Goal: Task Accomplishment & Management: Complete application form

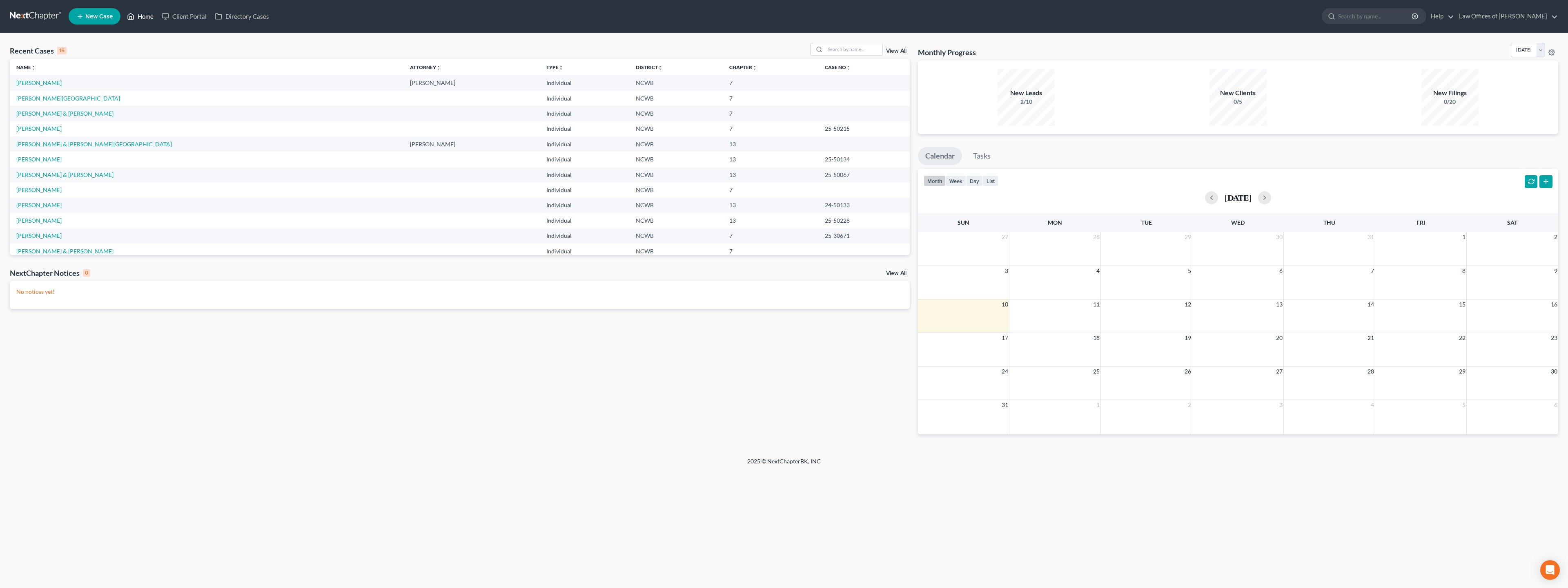
click at [135, 16] on link "Home" at bounding box center [139, 16] width 35 height 15
click at [39, 85] on link "[PERSON_NAME]" at bounding box center [39, 82] width 45 height 7
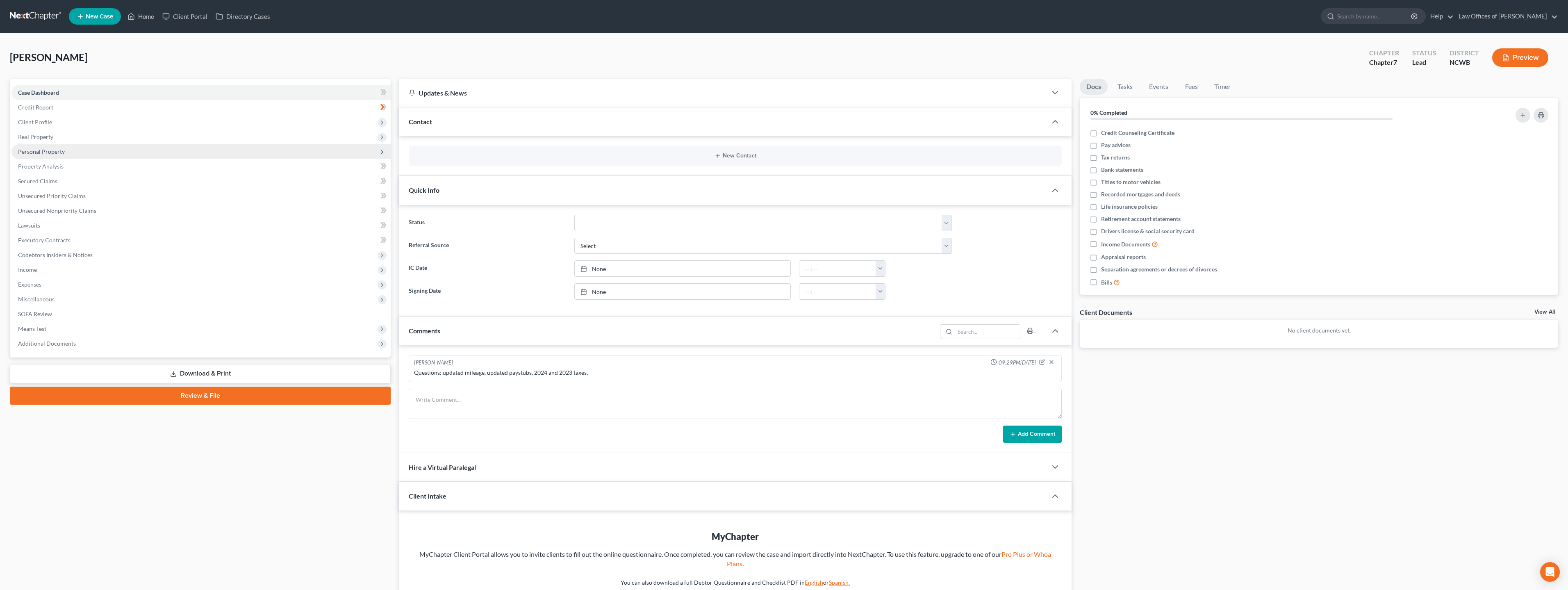
click at [43, 154] on span "Personal Property" at bounding box center [41, 151] width 47 height 7
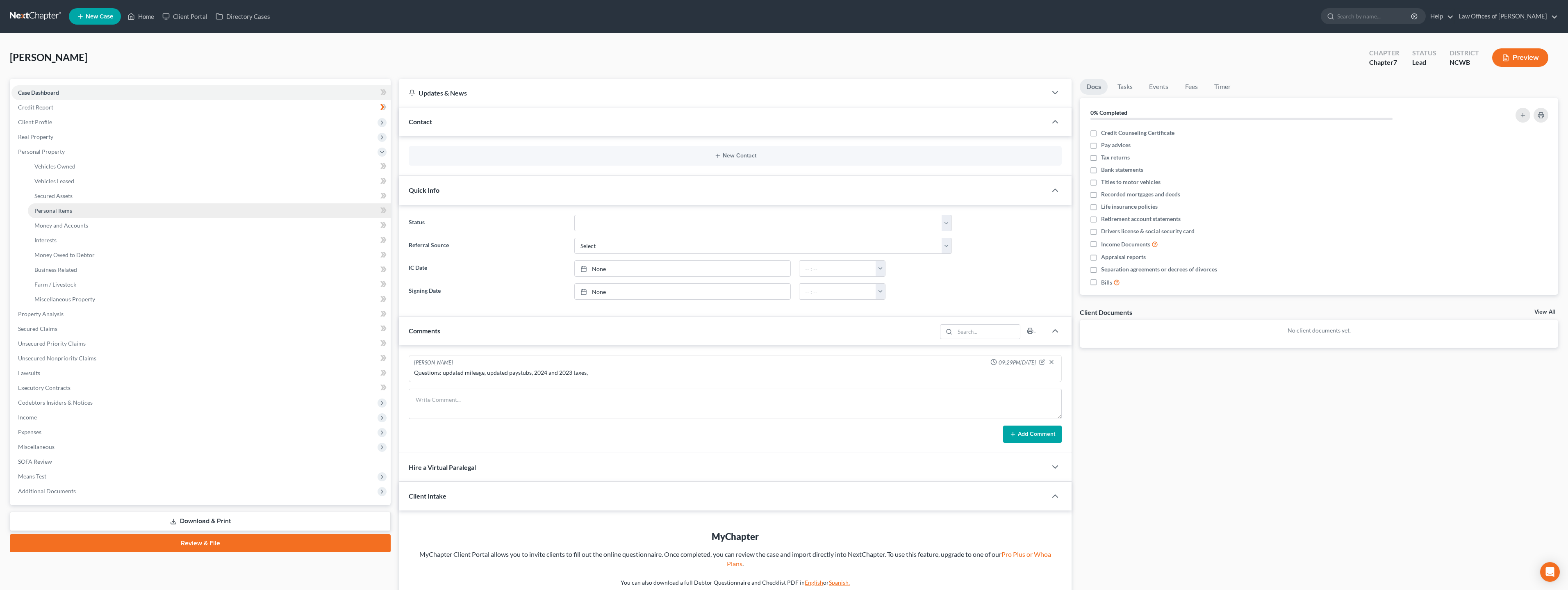
click at [50, 210] on span "Personal Items" at bounding box center [54, 210] width 38 height 7
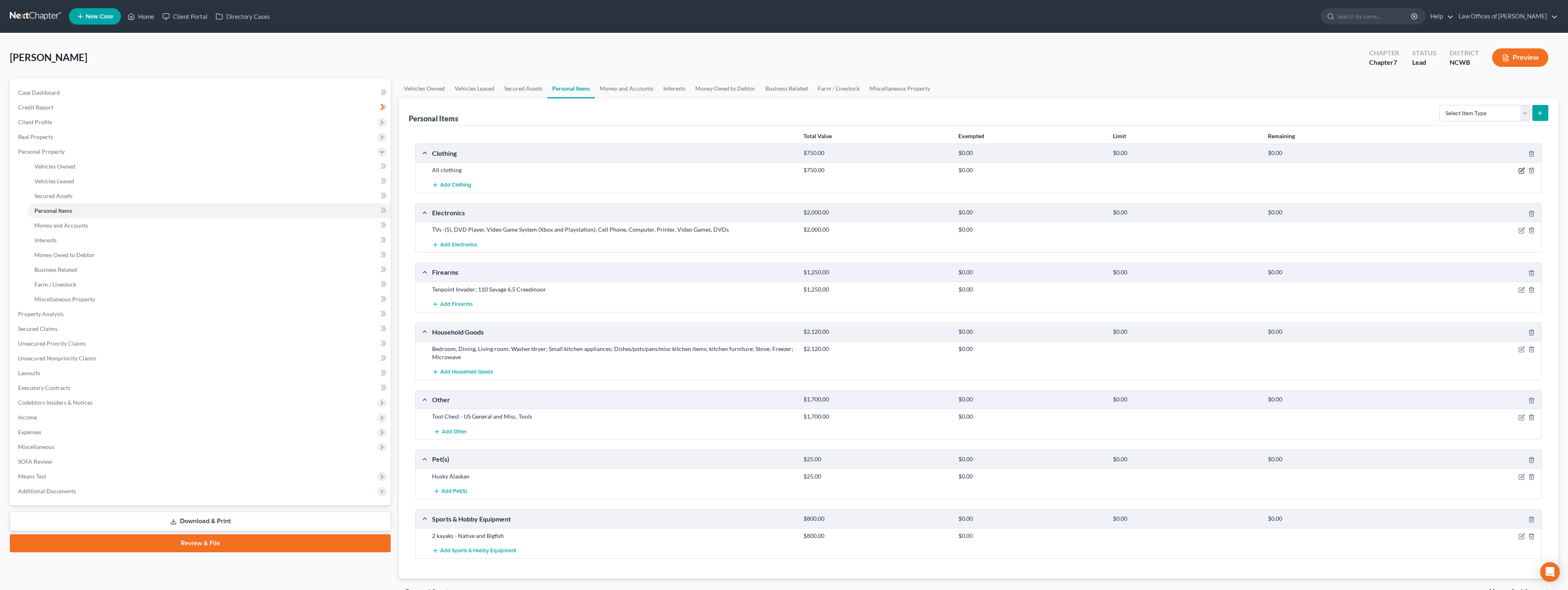
click at [1522, 173] on icon "button" at bounding box center [1521, 171] width 7 height 7
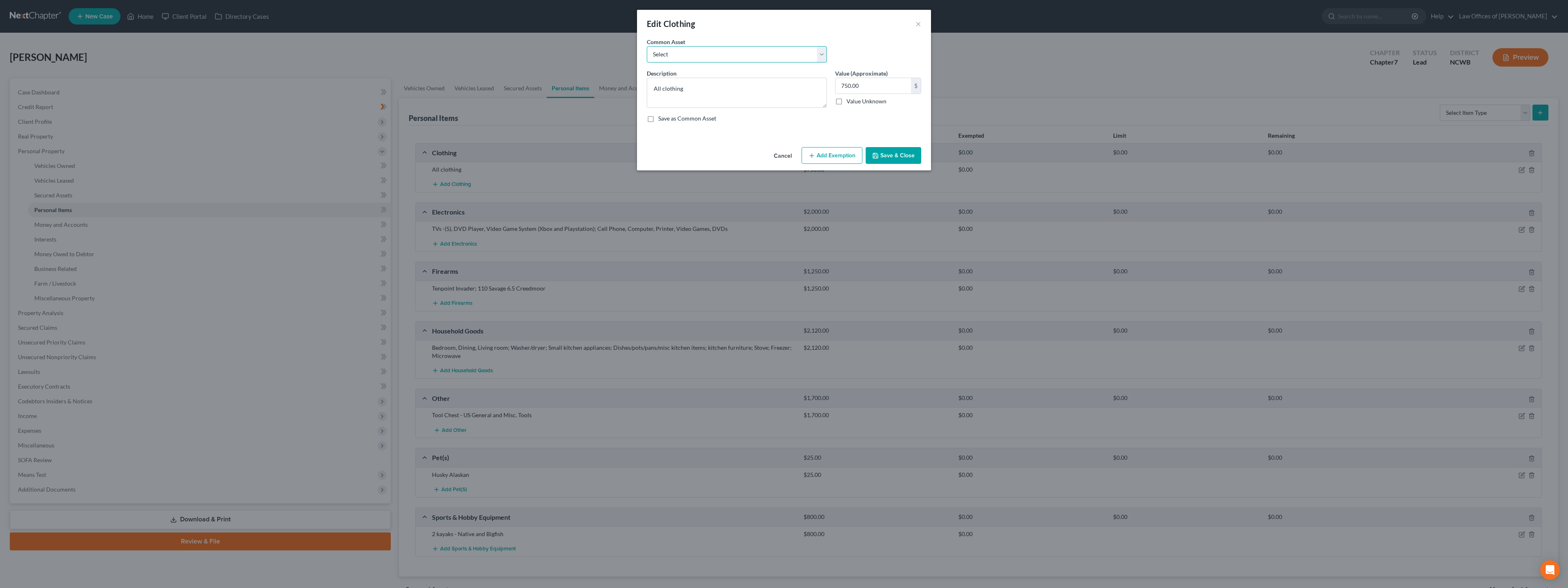
click at [824, 54] on select "Select All clothing All clothing and personal effects" at bounding box center [737, 54] width 180 height 17
click at [841, 49] on div "Common Asset Select All clothing All clothing and personal effects" at bounding box center [784, 53] width 282 height 32
click at [848, 157] on button "Add Exemption" at bounding box center [832, 155] width 61 height 17
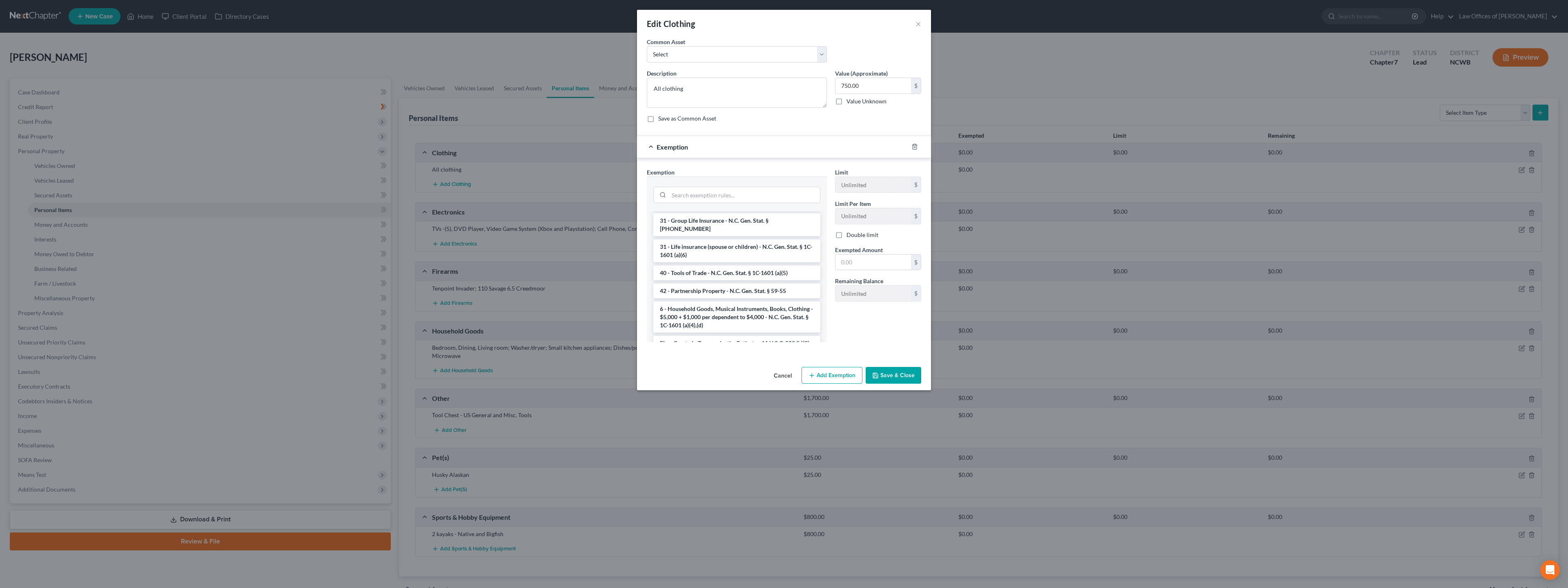
scroll to position [777, 0]
click at [722, 297] on li "6 - Household Goods, Musical Instruments, Books, Clothing - $5,000 + $1,000 per…" at bounding box center [736, 296] width 167 height 31
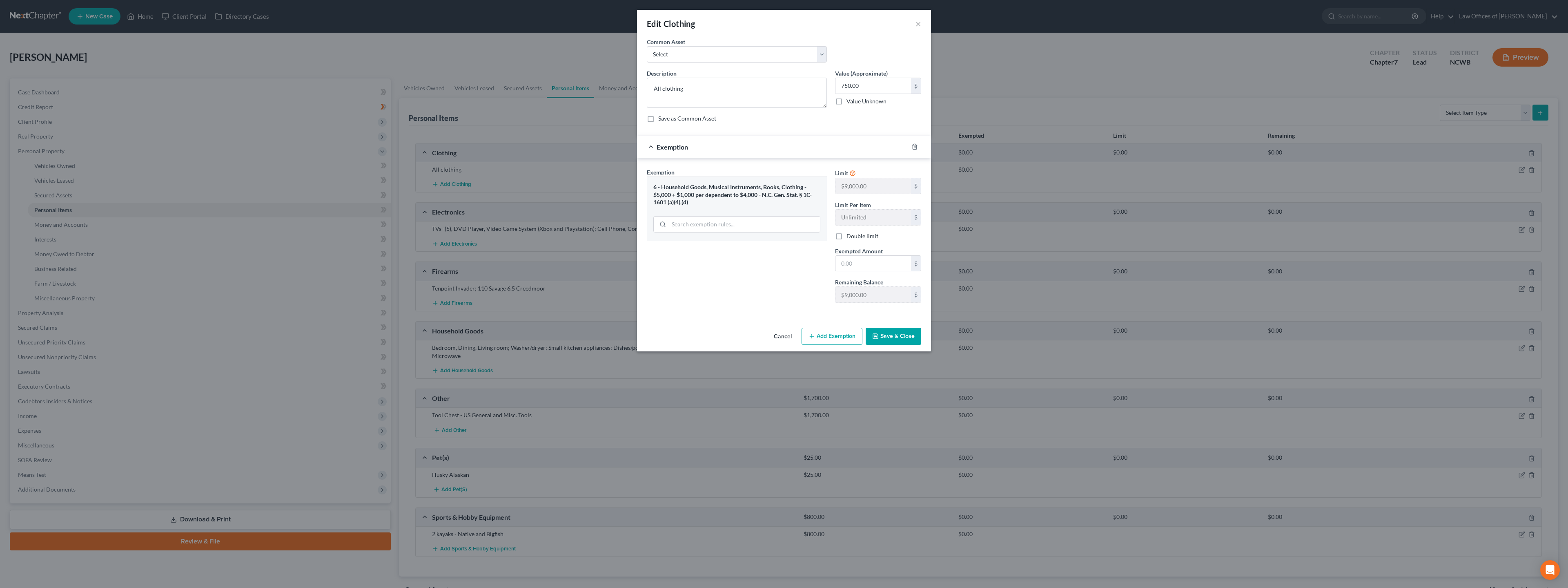
click at [886, 332] on button "Save & Close" at bounding box center [893, 336] width 55 height 17
click at [790, 57] on select "Select All clothing All clothing and personal effects" at bounding box center [737, 54] width 180 height 17
click at [792, 147] on div "Exemption" at bounding box center [772, 147] width 272 height 22
click at [752, 57] on select "Select All clothing All clothing and personal effects" at bounding box center [737, 54] width 180 height 17
select select "0"
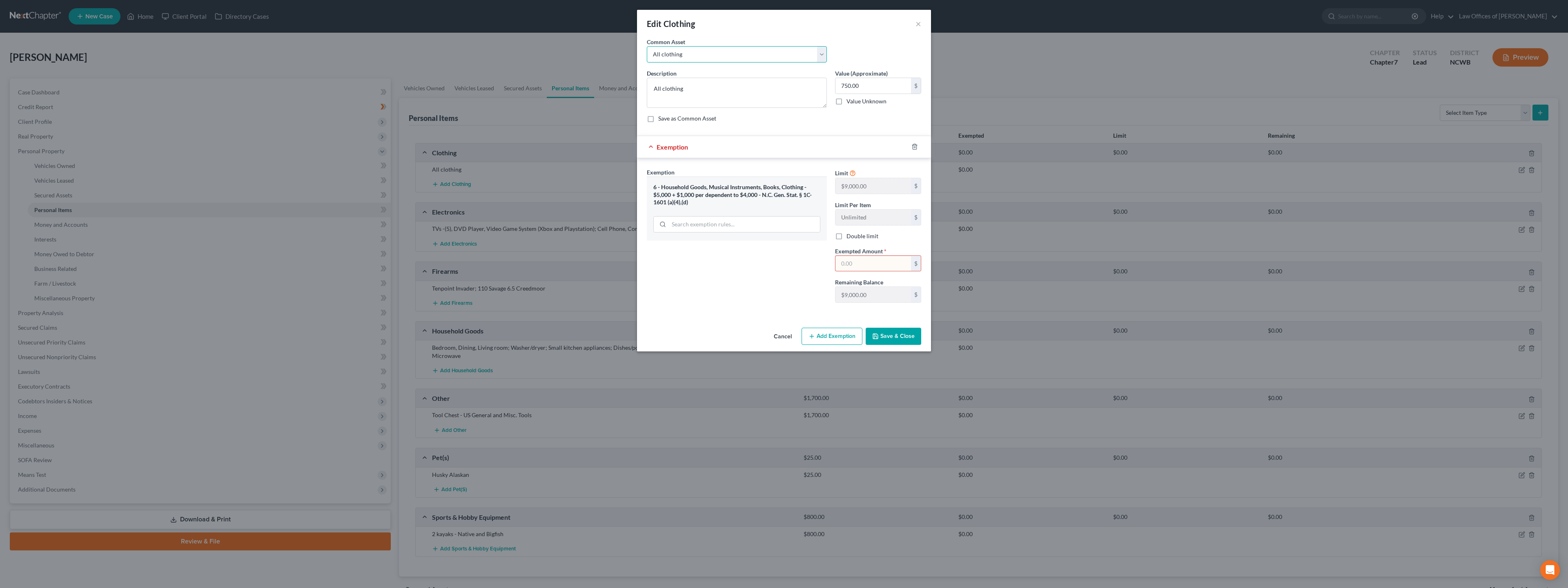
click at [647, 46] on select "Select All clothing All clothing and personal effects" at bounding box center [737, 54] width 180 height 17
click at [653, 149] on div "Exemption" at bounding box center [772, 147] width 272 height 22
click at [649, 146] on div "Exemption" at bounding box center [772, 147] width 272 height 22
click at [663, 148] on span "Exemption" at bounding box center [672, 147] width 32 height 8
click at [859, 335] on button "Add Exemption" at bounding box center [832, 336] width 61 height 17
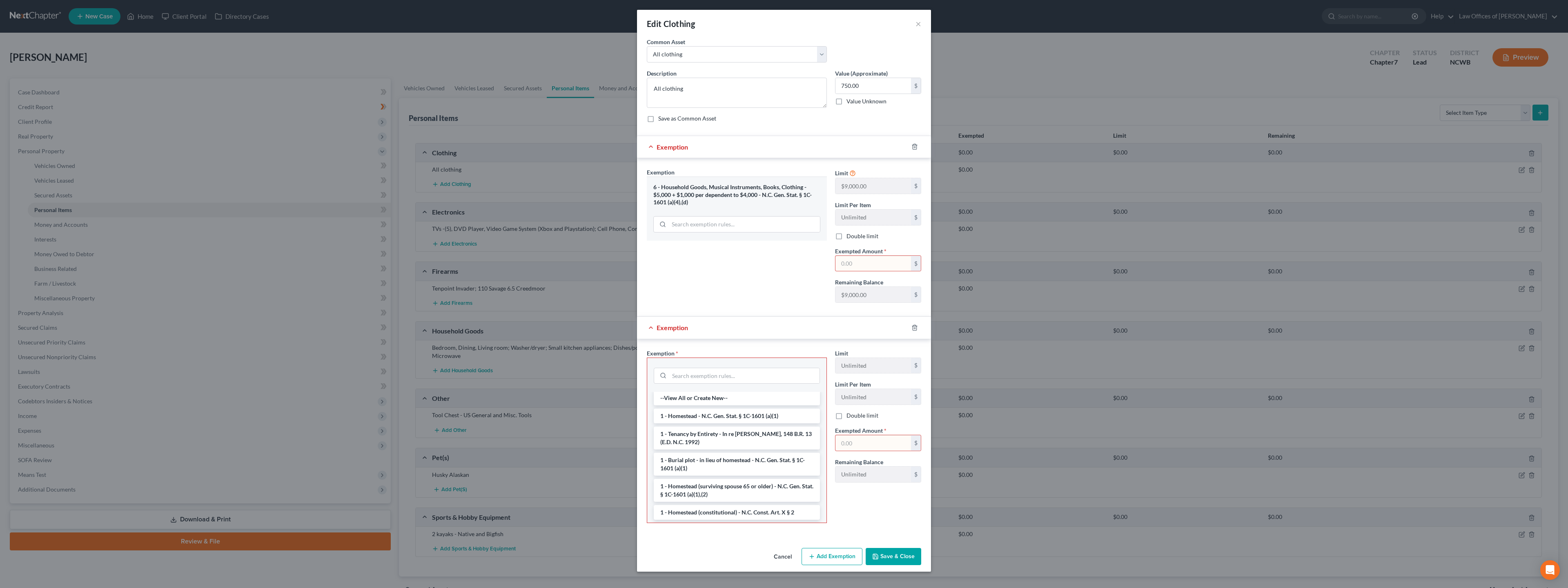
scroll to position [0, 0]
click at [802, 305] on div "Exemption Set must be selected for CA. Exemption * 6 - Household Goods, Musical…" at bounding box center [737, 238] width 189 height 141
click at [914, 24] on div "Edit Clothing ×" at bounding box center [784, 24] width 294 height 28
click at [919, 26] on button "×" at bounding box center [918, 24] width 6 height 10
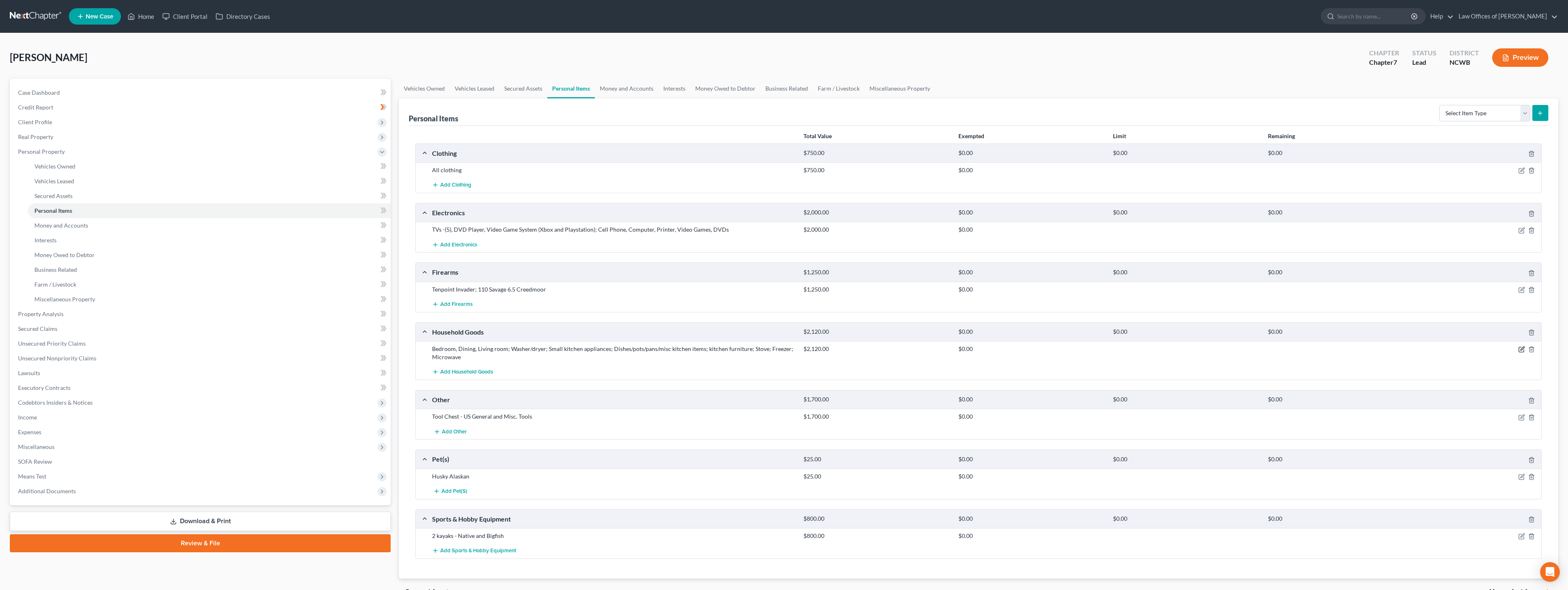
click at [1522, 350] on icon "button" at bounding box center [1521, 349] width 7 height 7
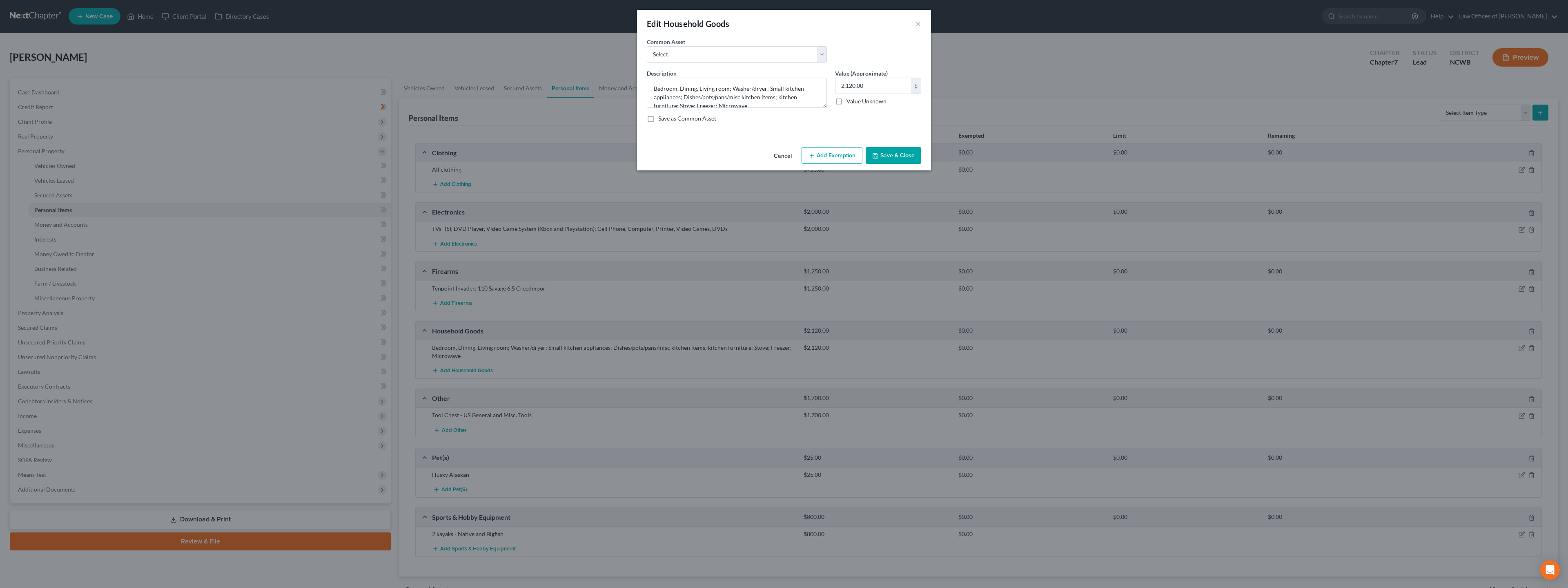
click at [830, 158] on button "Add Exemption" at bounding box center [832, 155] width 61 height 17
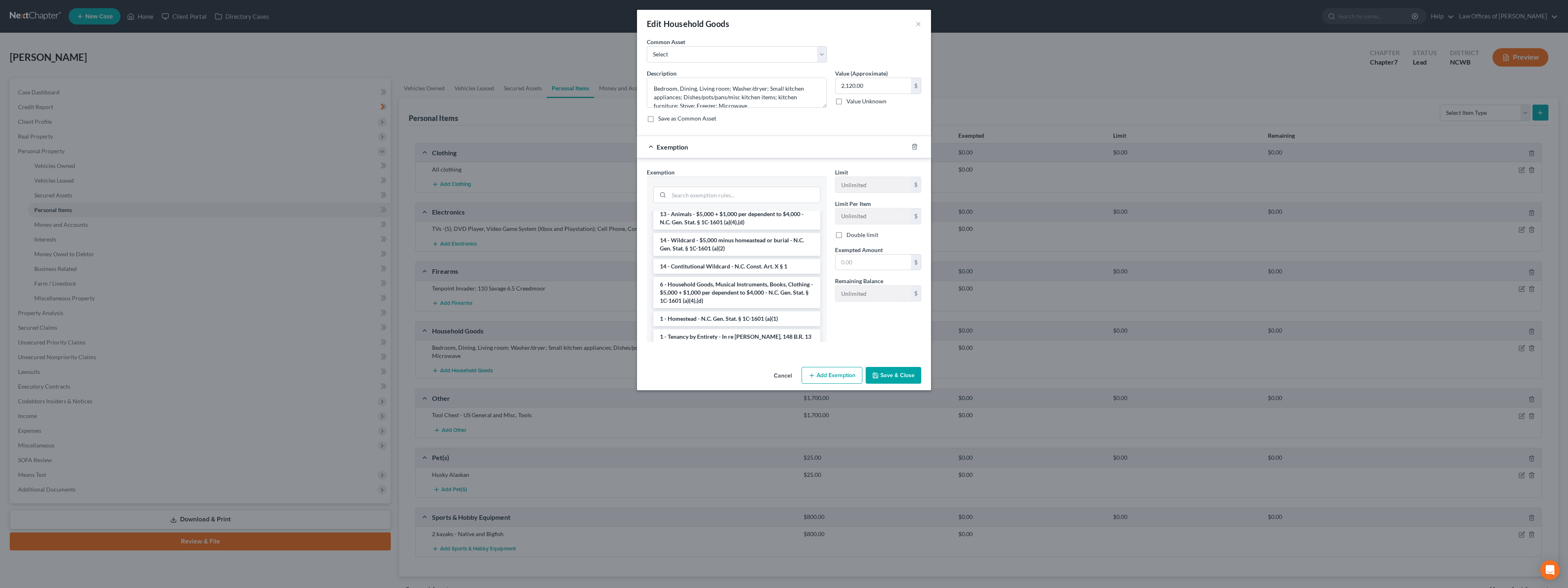
scroll to position [18, 0]
click at [720, 295] on li "6 - Household Goods, Musical Instruments, Books, Clothing - $5,000 + $1,000 per…" at bounding box center [736, 296] width 167 height 31
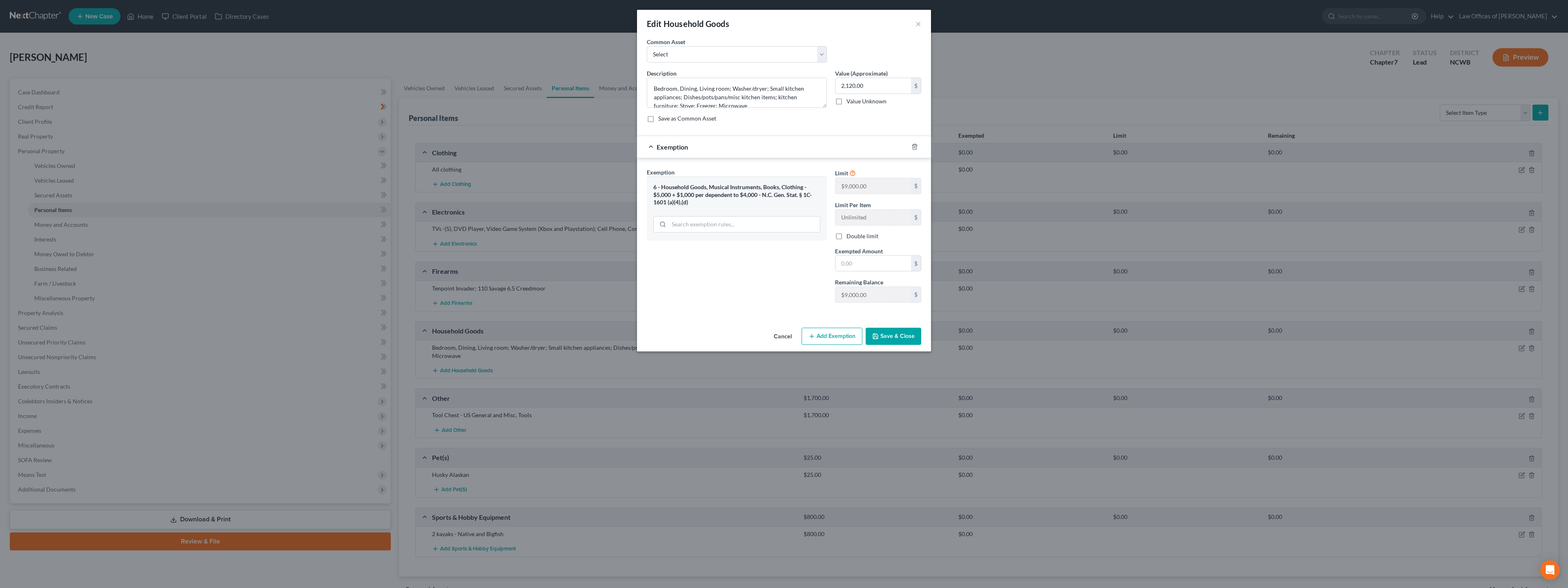
click at [884, 338] on button "Save & Close" at bounding box center [893, 336] width 55 height 17
click at [887, 263] on input "text" at bounding box center [873, 264] width 75 height 16
type input "2,120"
click at [901, 333] on button "Save & Close" at bounding box center [893, 336] width 55 height 17
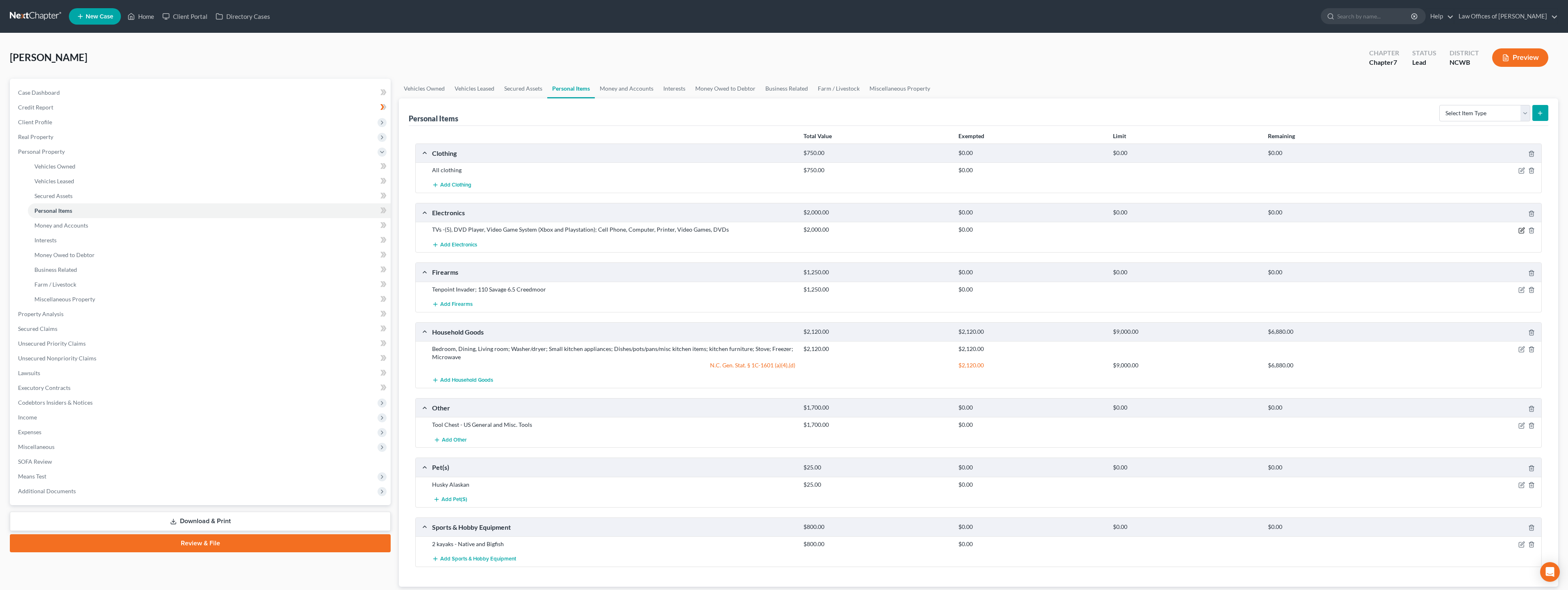
click at [1523, 232] on icon "button" at bounding box center [1521, 230] width 7 height 7
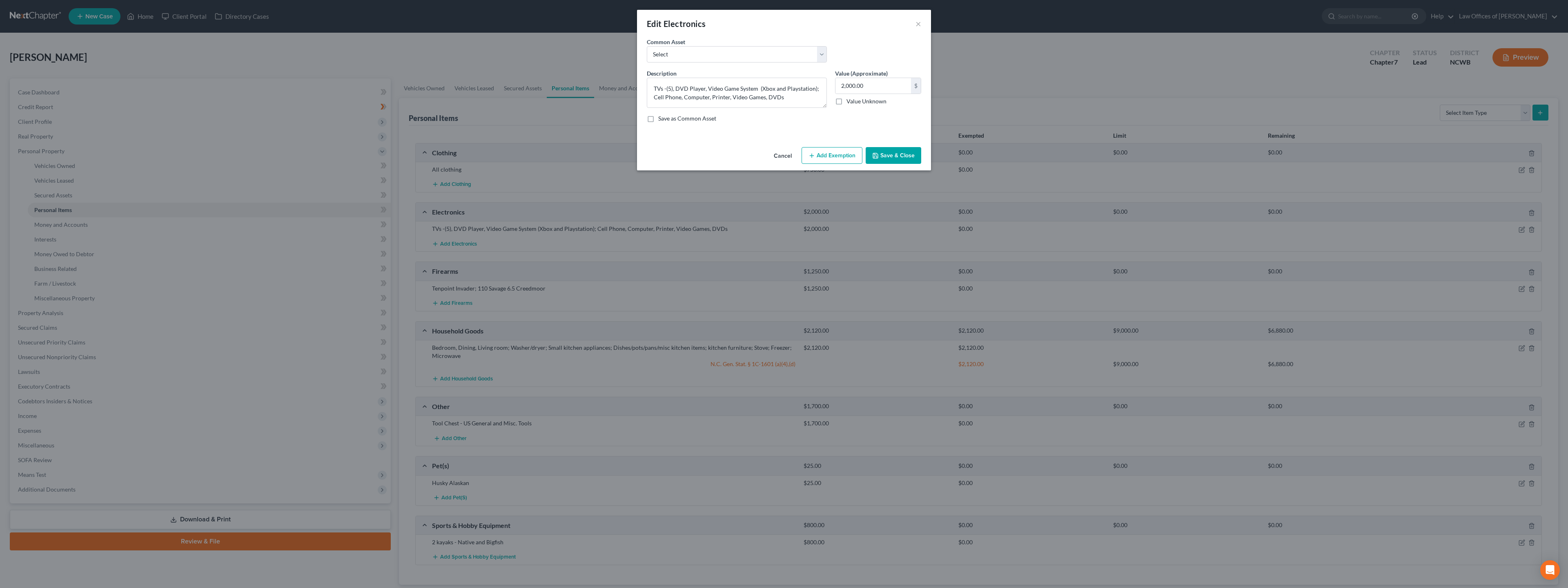
click at [823, 156] on button "Add Exemption" at bounding box center [832, 155] width 61 height 17
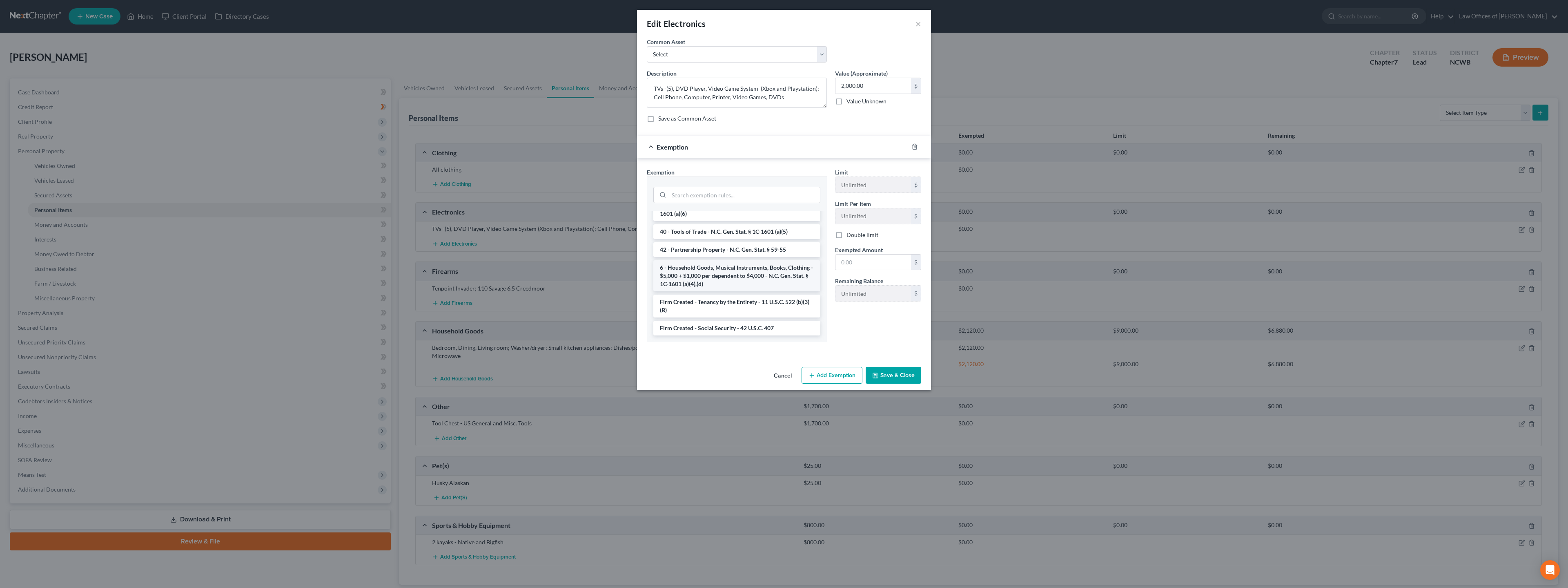
scroll to position [805, 0]
click at [714, 275] on li "6 - Household Goods, Musical Instruments, Books, Clothing - $5,000 + $1,000 per…" at bounding box center [736, 275] width 167 height 31
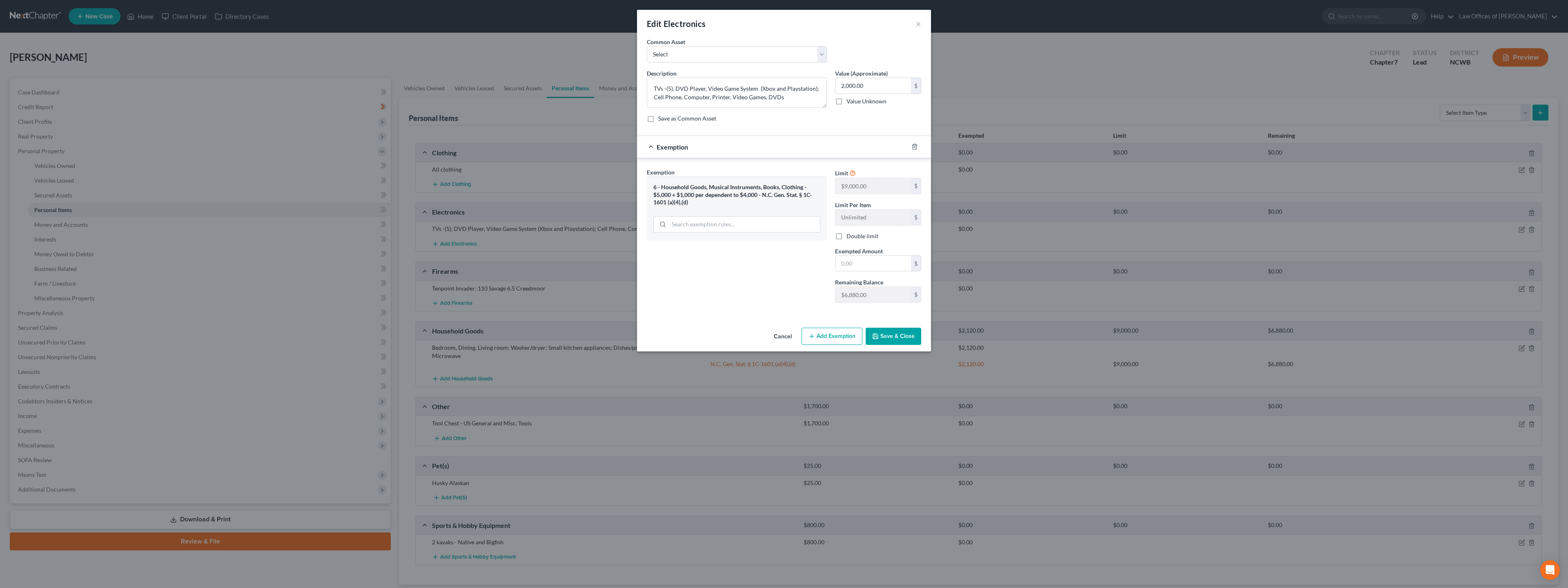
click at [901, 335] on button "Save & Close" at bounding box center [893, 336] width 55 height 17
click at [869, 265] on input "text" at bounding box center [873, 264] width 75 height 16
type input "2,000"
click at [887, 335] on button "Save & Close" at bounding box center [893, 336] width 55 height 17
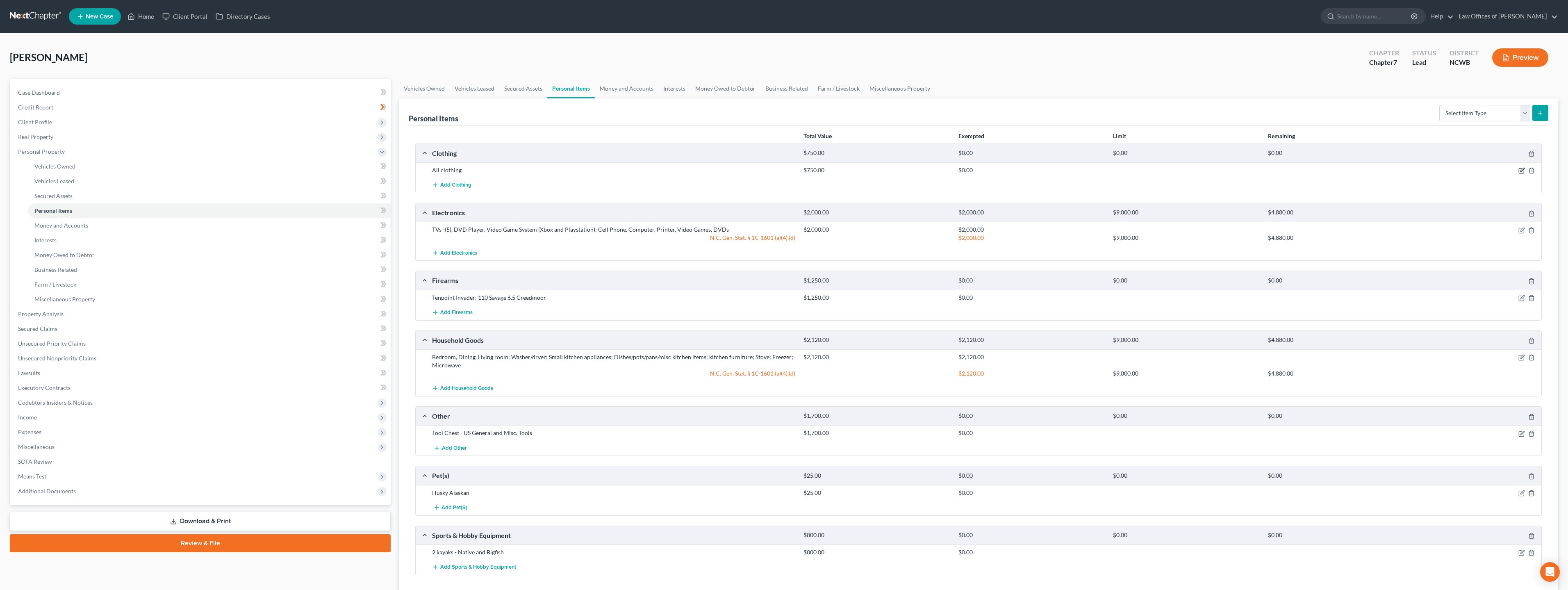
click at [1522, 171] on icon "button" at bounding box center [1522, 171] width 4 height 4
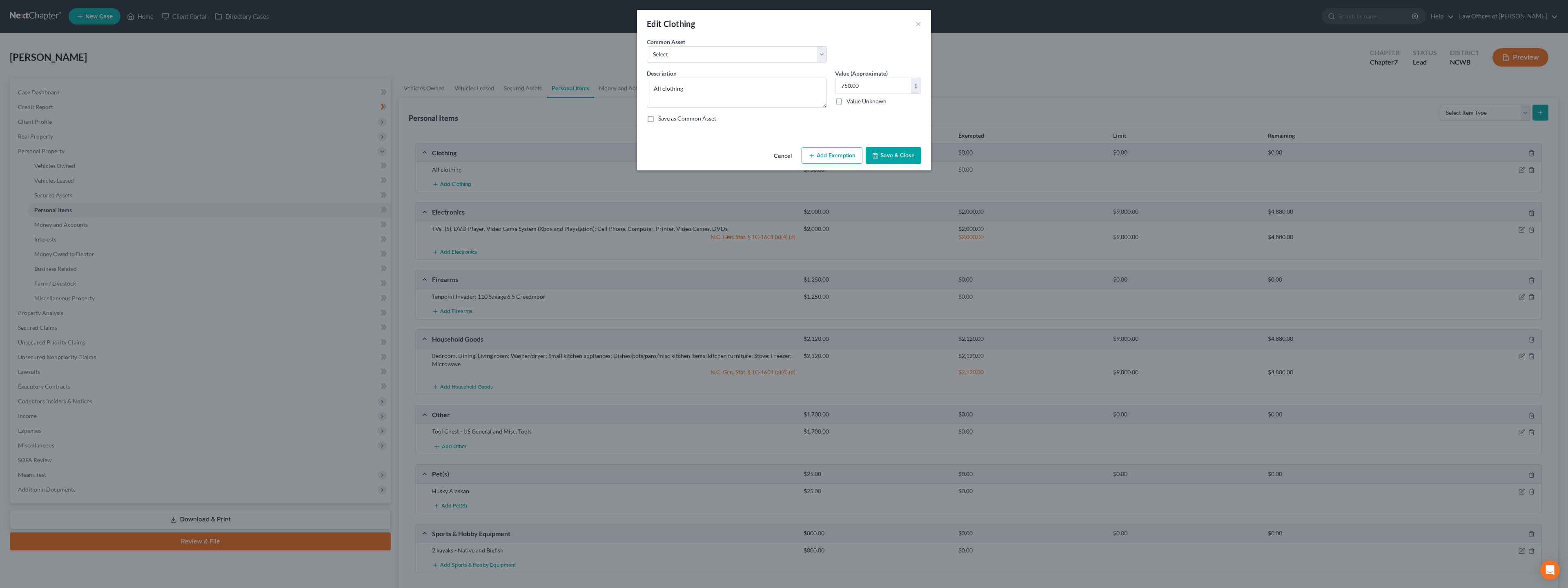
click at [845, 156] on button "Add Exemption" at bounding box center [832, 155] width 61 height 17
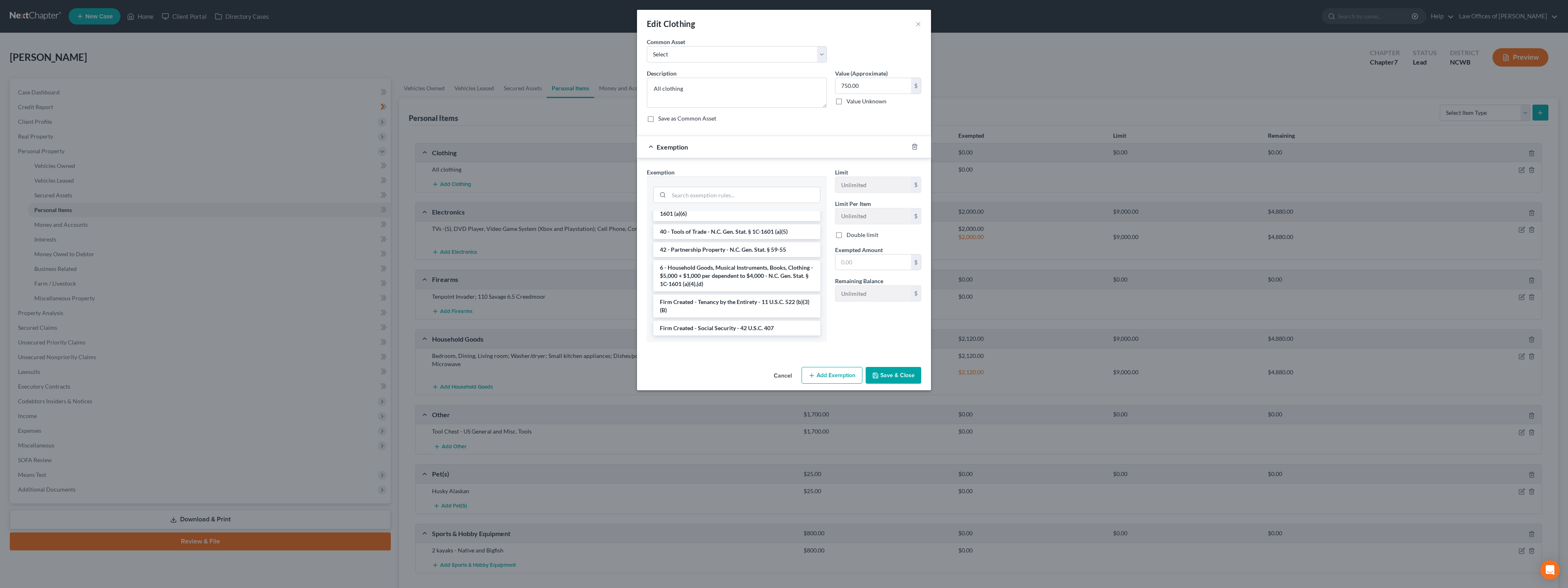
click at [722, 273] on li "6 - Household Goods, Musical Instruments, Books, Clothing - $5,000 + $1,000 per…" at bounding box center [736, 275] width 167 height 31
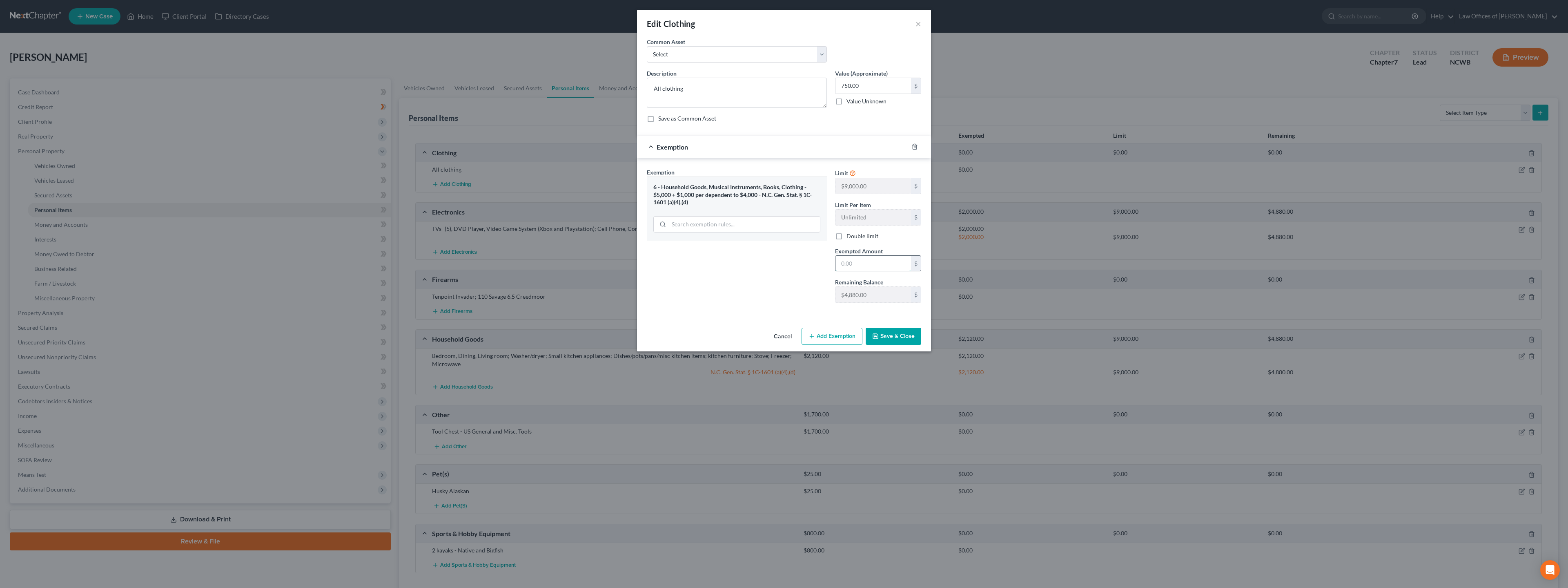
click at [853, 264] on input "text" at bounding box center [873, 264] width 75 height 16
type input "750"
click at [890, 335] on button "Save & Close" at bounding box center [893, 336] width 55 height 17
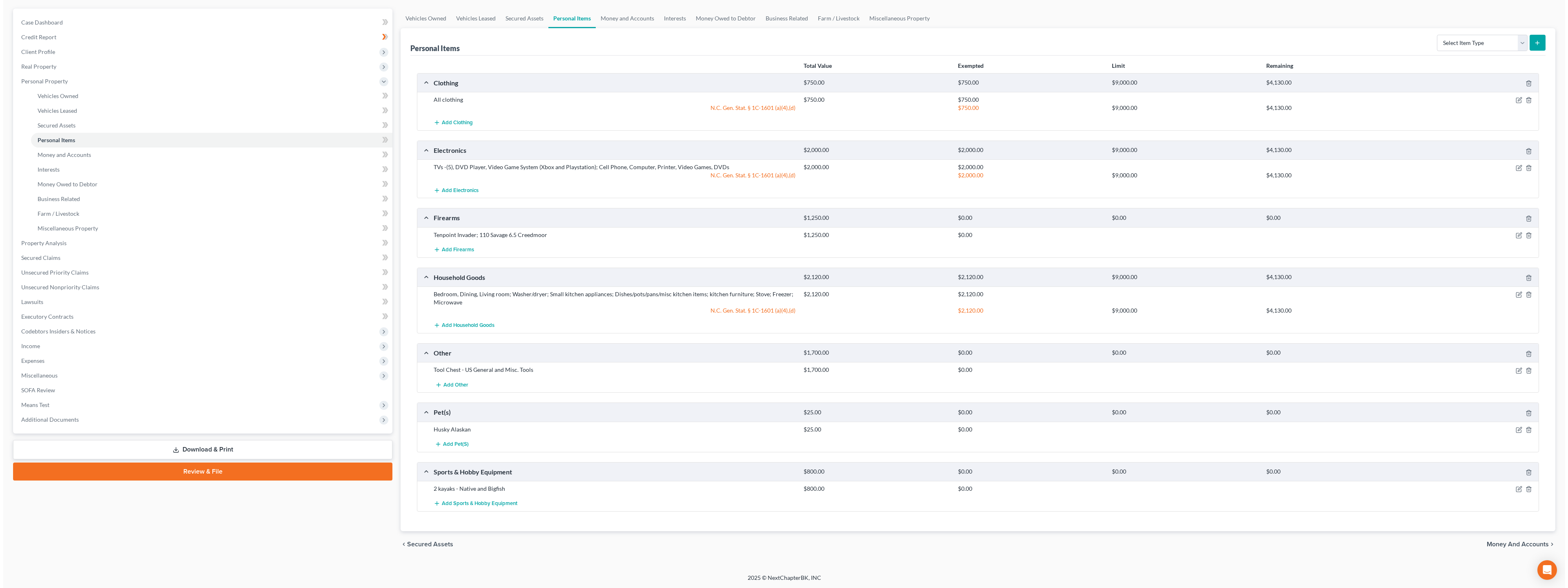
scroll to position [70, 0]
click at [1516, 369] on icon "button" at bounding box center [1515, 370] width 7 height 7
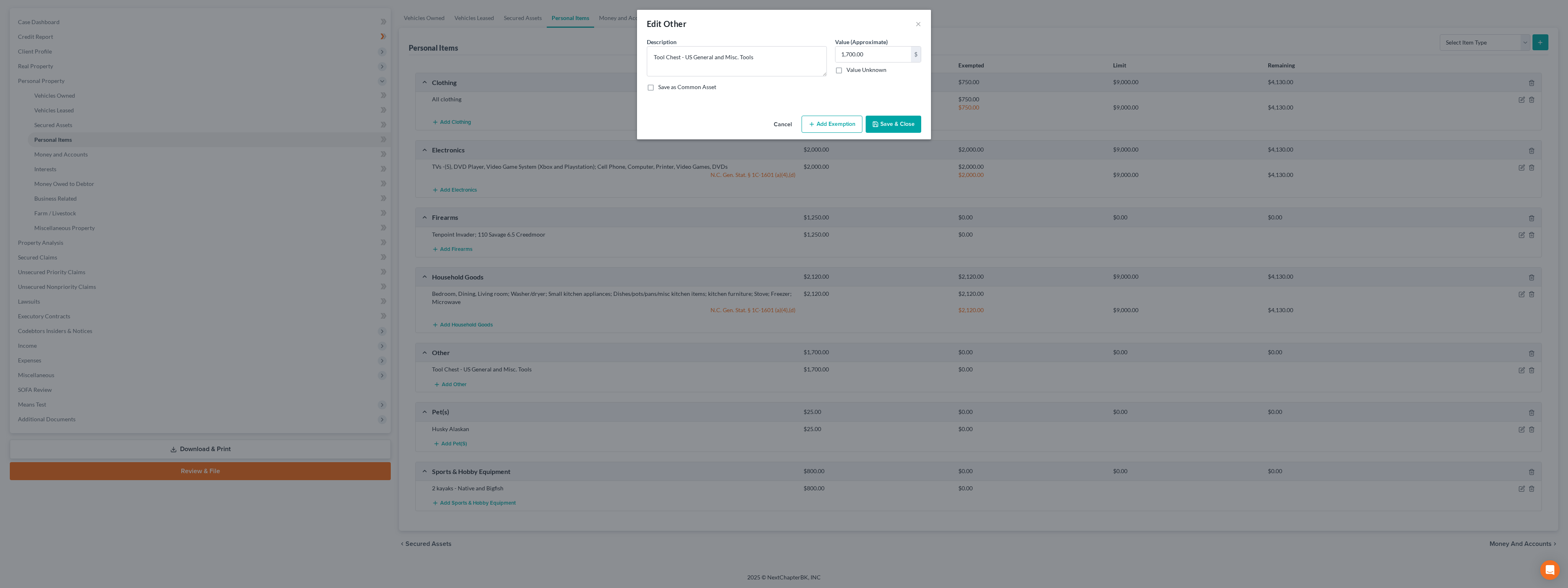
click at [811, 123] on icon "button" at bounding box center [812, 124] width 7 height 7
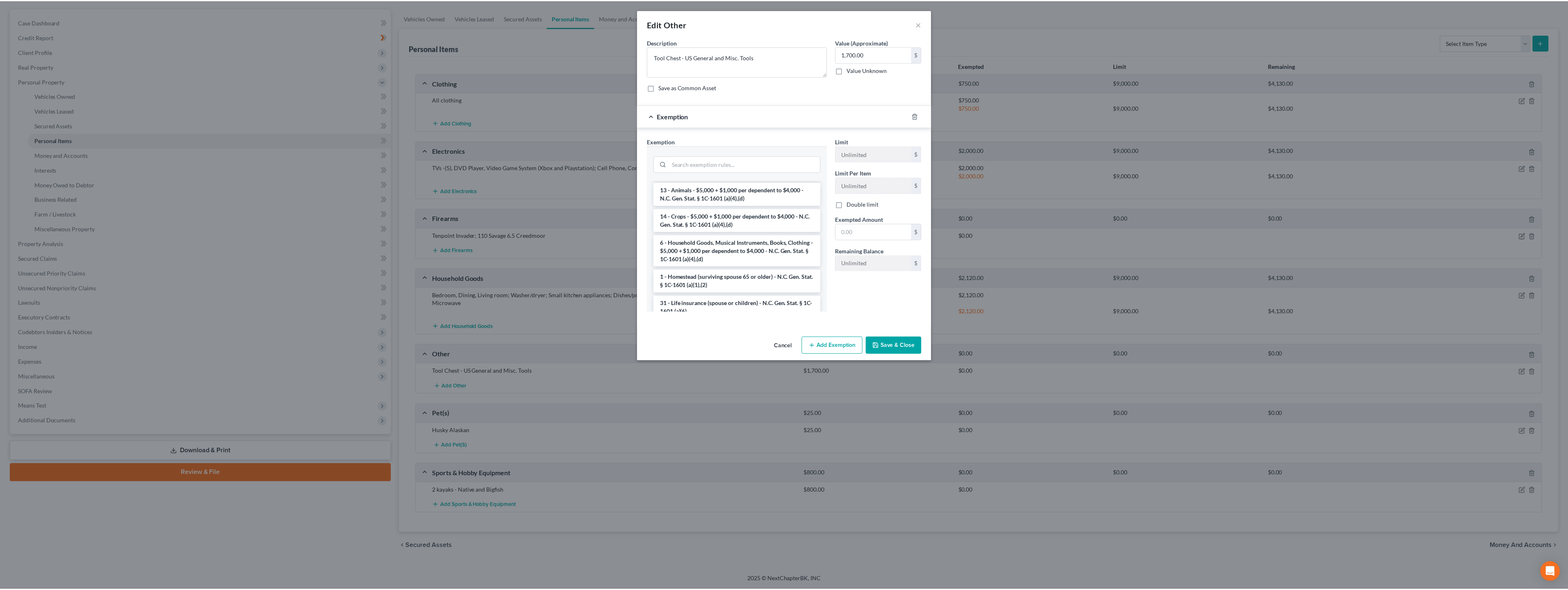
scroll to position [655, 0]
click at [710, 253] on li "6 - Household Goods, Musical Instruments, Books, Clothing - $5,000 + $1,000 per…" at bounding box center [739, 248] width 168 height 31
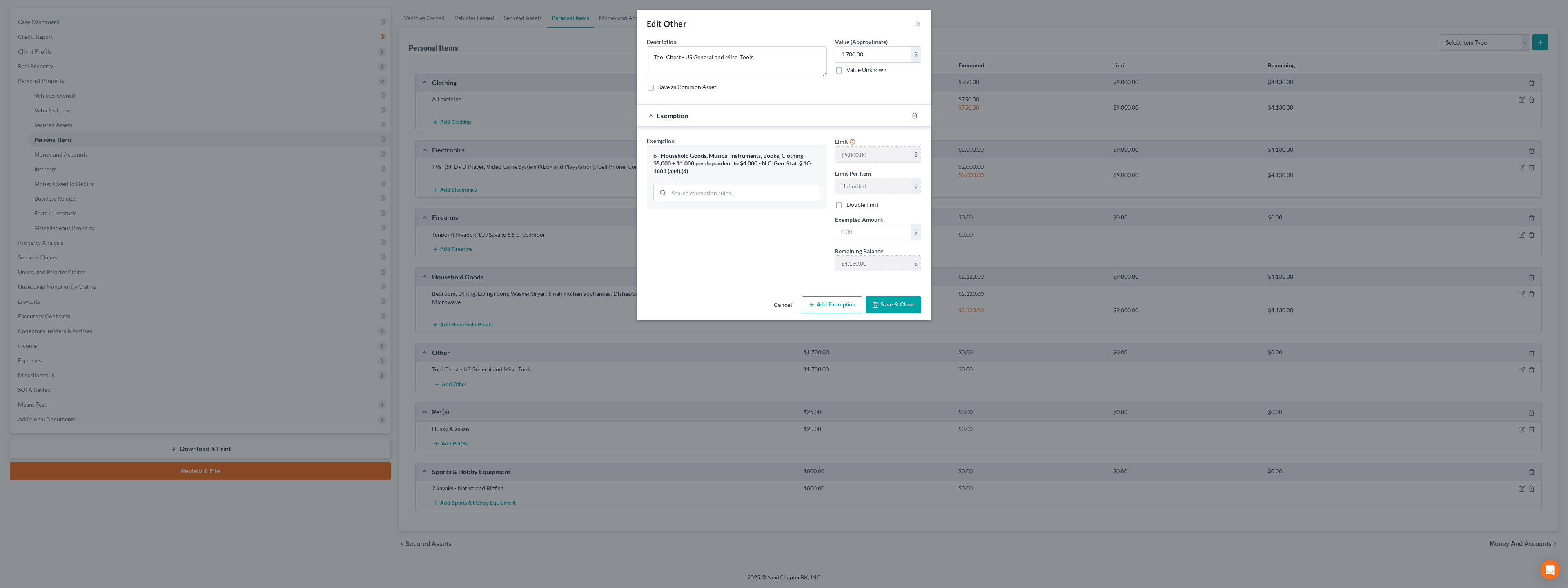
click at [901, 306] on button "Save & Close" at bounding box center [893, 304] width 55 height 17
click at [872, 236] on input "text" at bounding box center [873, 232] width 75 height 16
type input "1,700"
click at [890, 302] on button "Save & Close" at bounding box center [893, 304] width 55 height 17
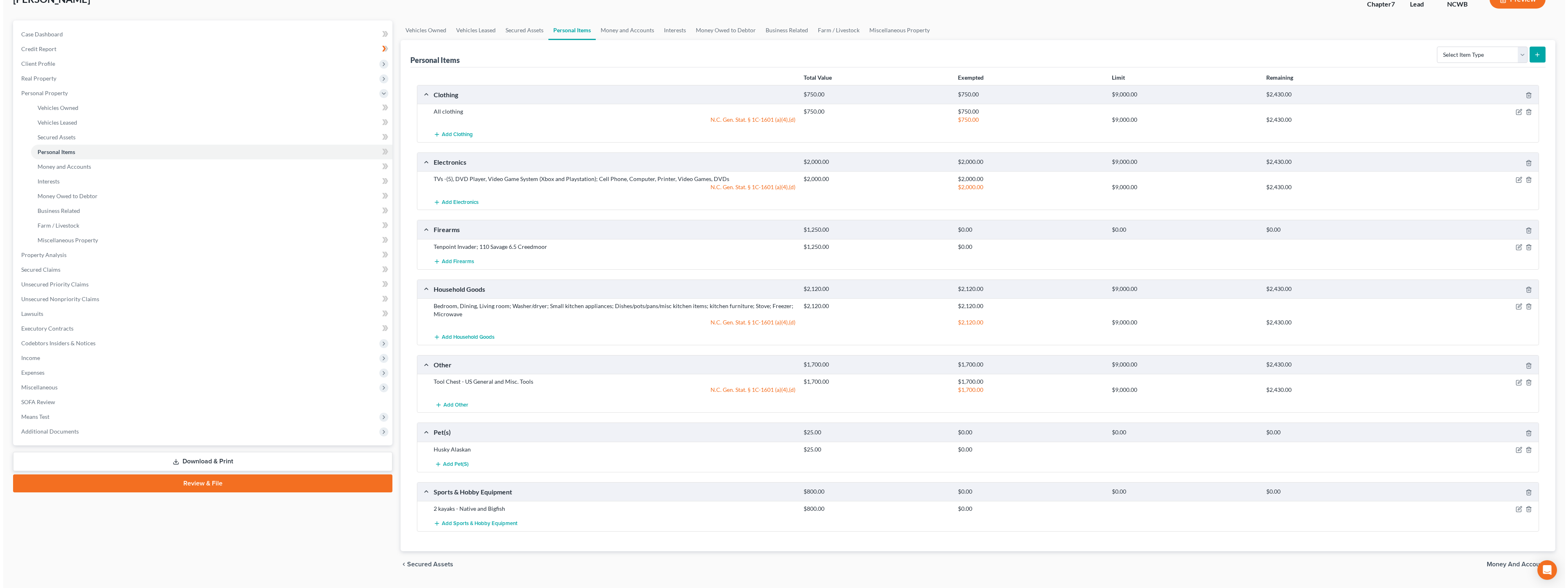
scroll to position [78, 0]
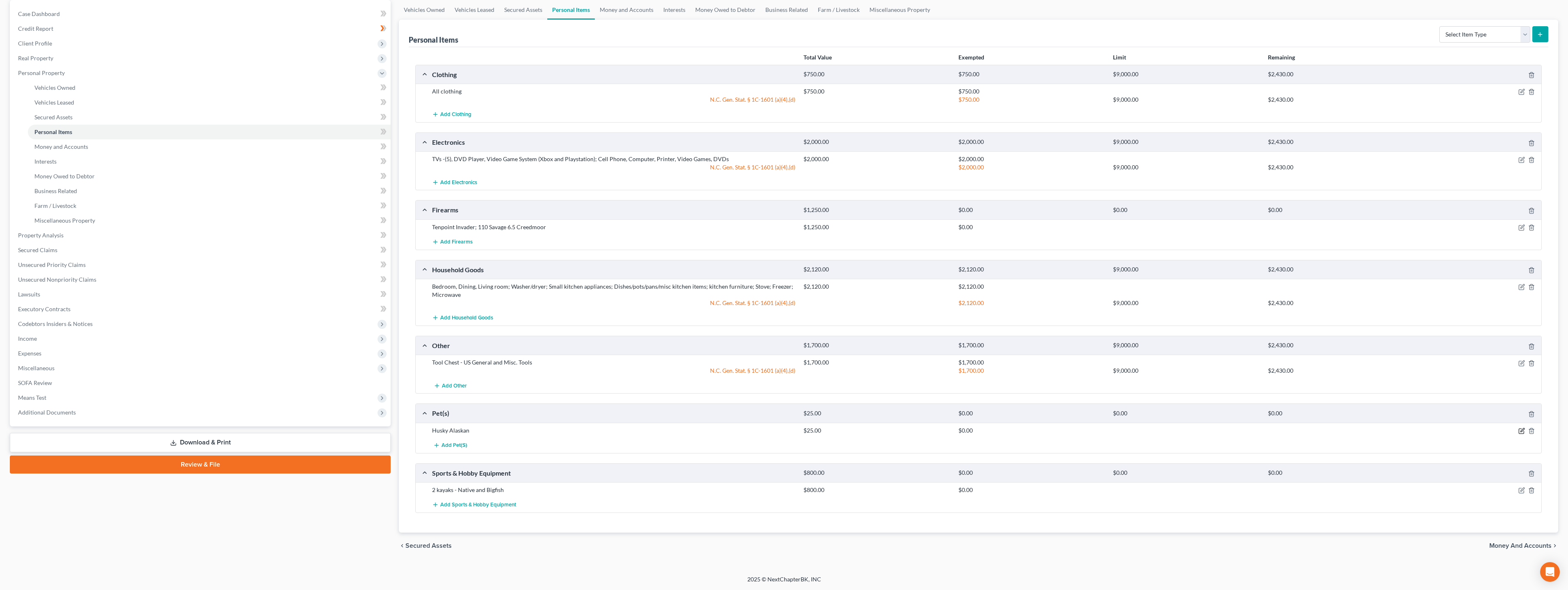
click at [1521, 432] on icon "button" at bounding box center [1521, 430] width 7 height 7
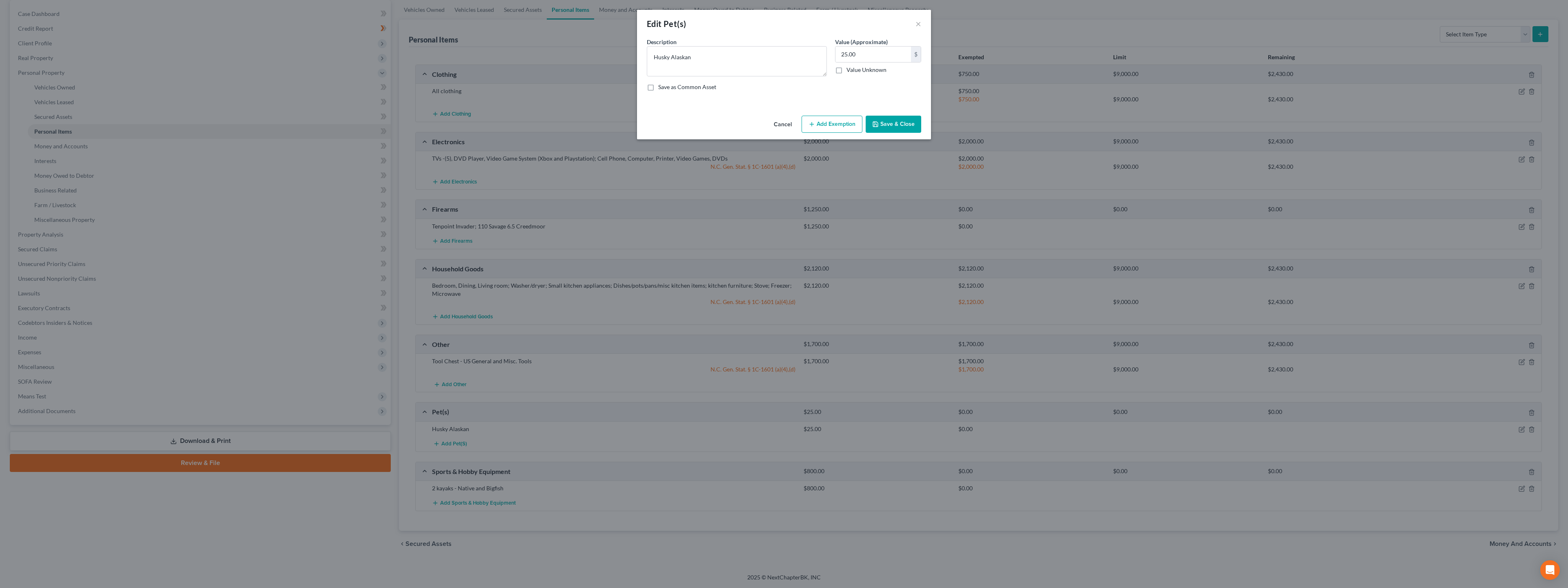
click at [828, 124] on button "Add Exemption" at bounding box center [832, 124] width 61 height 17
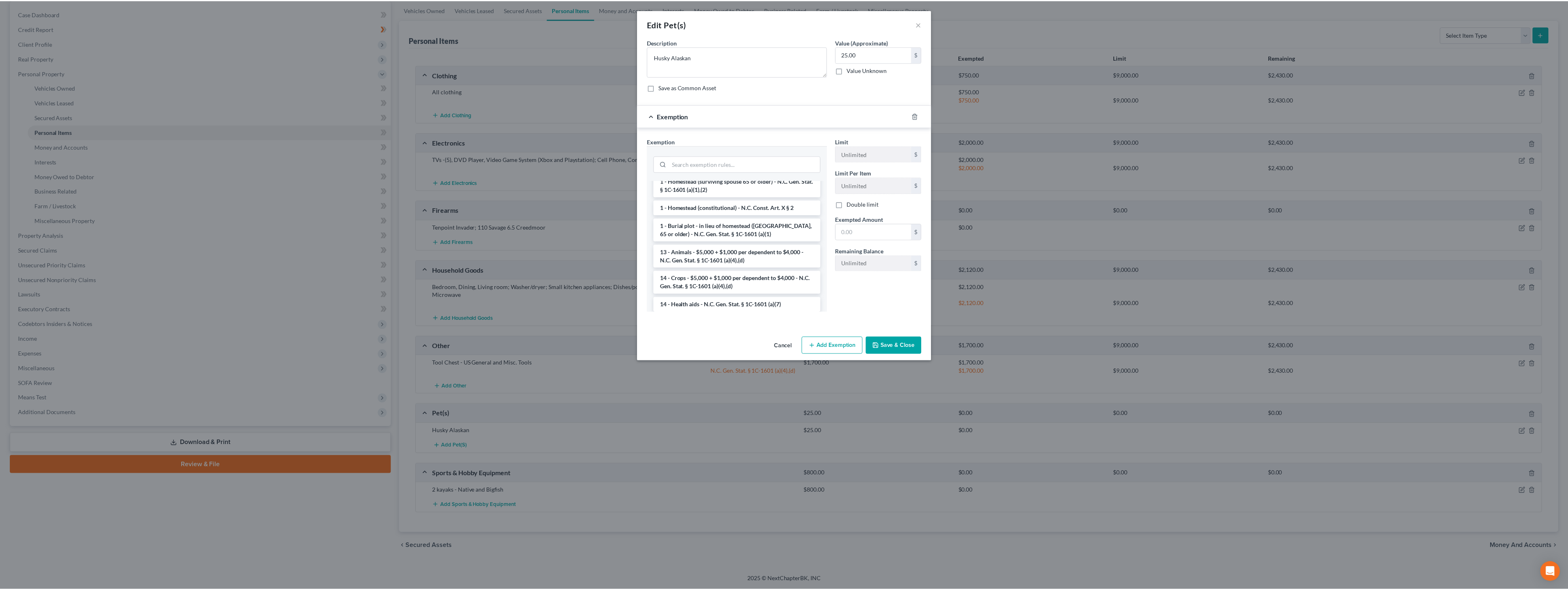
scroll to position [123, 0]
click at [681, 258] on li "13 - Animals - $5,000 + $1,000 per dependent to $4,000 - N.C. Gen. Stat. § 1C-1…" at bounding box center [739, 254] width 168 height 23
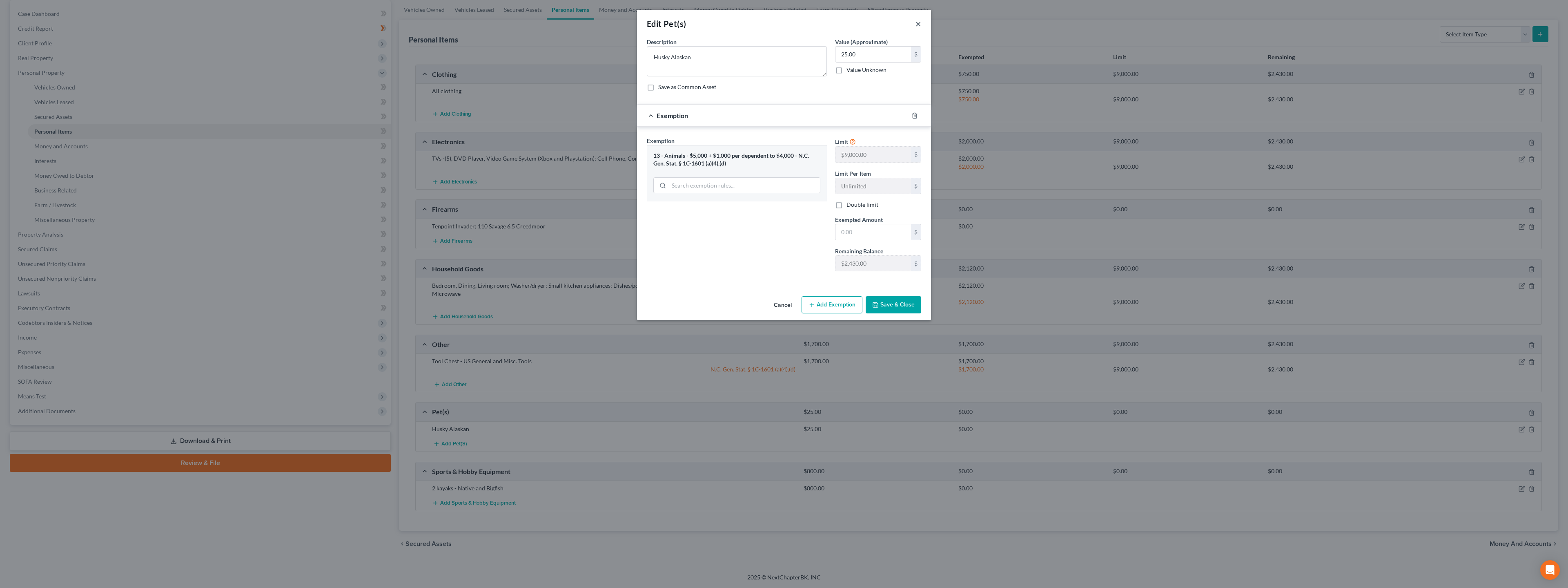
click at [919, 27] on button "×" at bounding box center [918, 24] width 6 height 10
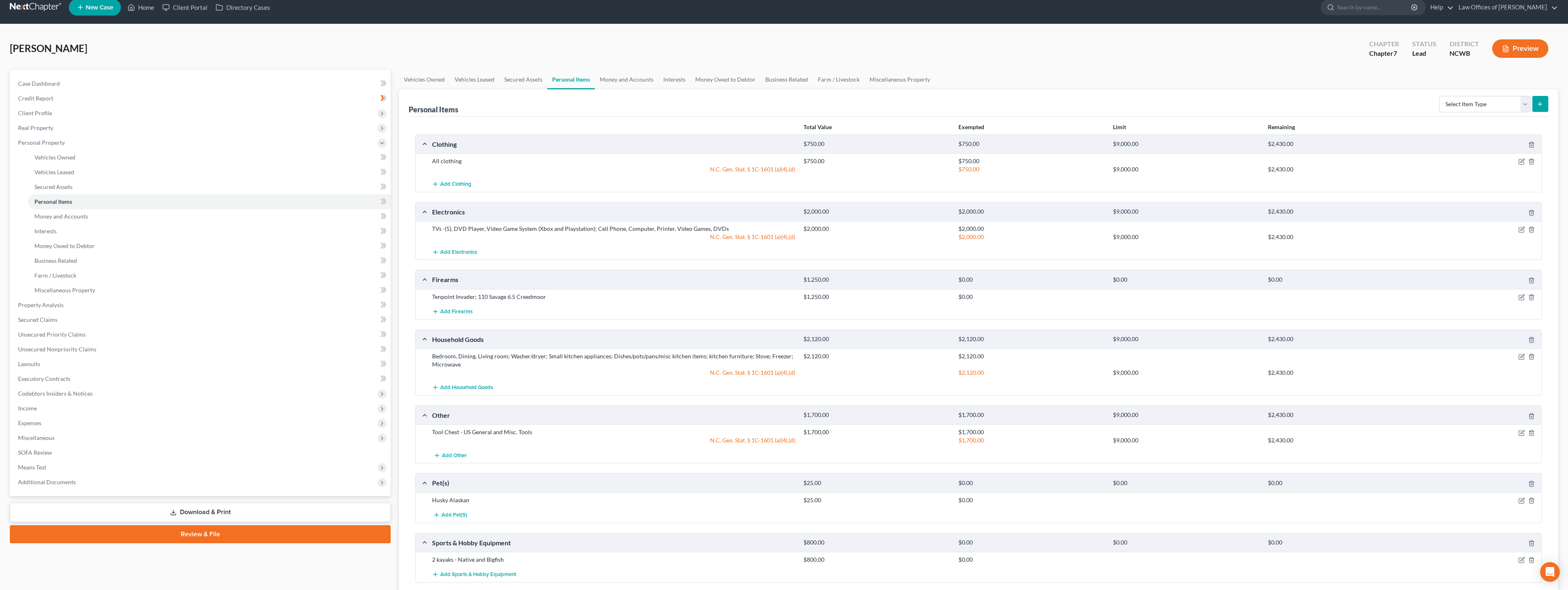
scroll to position [0, 0]
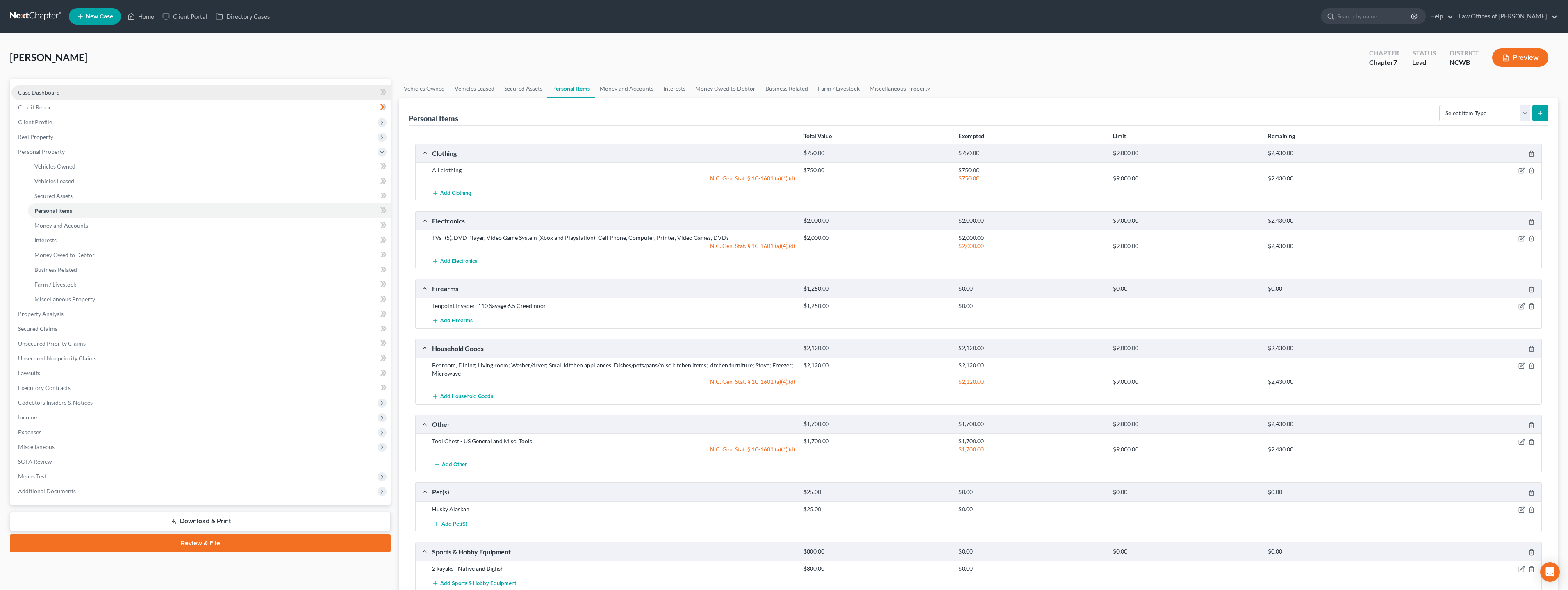
click at [46, 95] on span "Case Dashboard" at bounding box center [39, 92] width 42 height 7
select select "4"
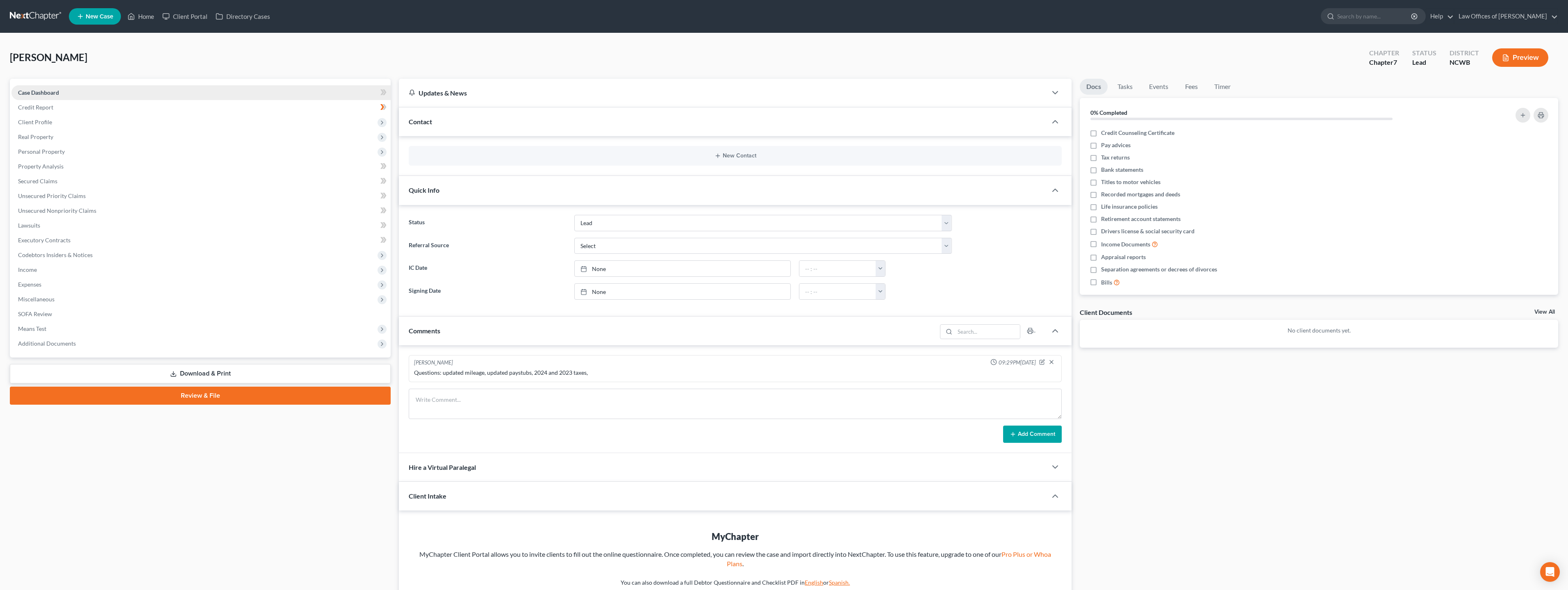
click at [46, 95] on span "Case Dashboard" at bounding box center [38, 92] width 41 height 7
click at [34, 105] on span "Credit Report" at bounding box center [36, 107] width 36 height 7
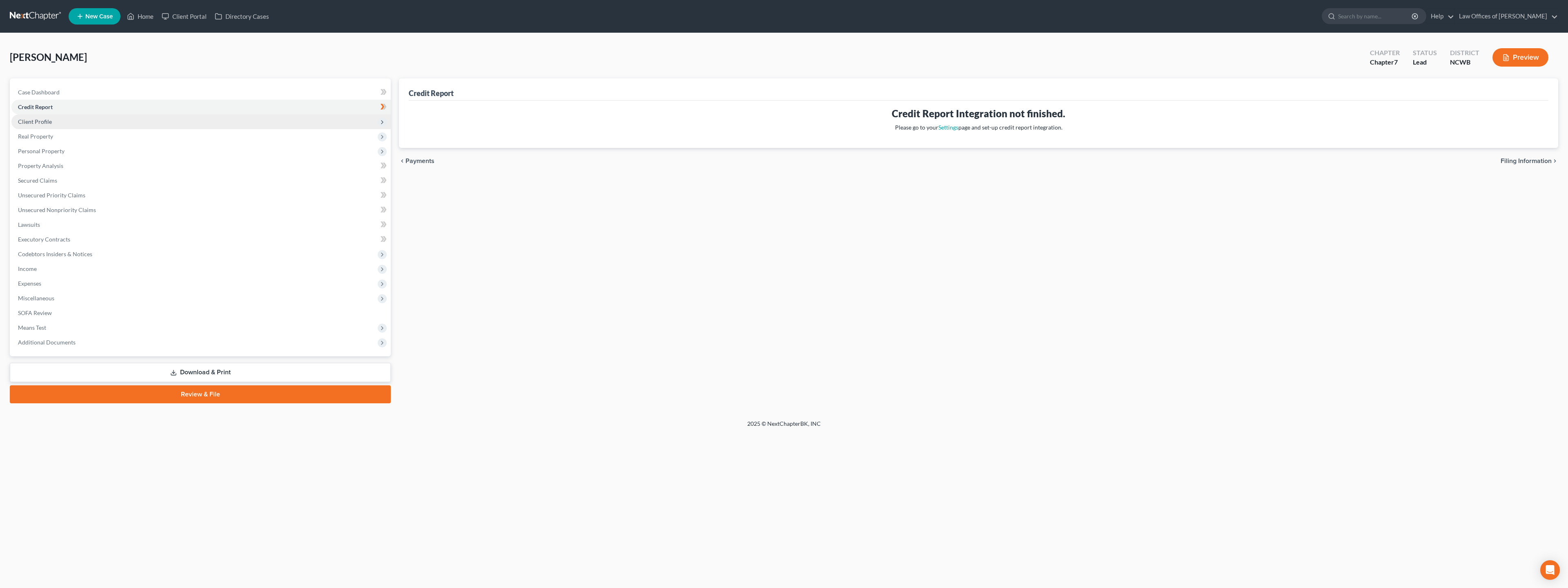
click at [31, 123] on span "Client Profile" at bounding box center [35, 121] width 34 height 7
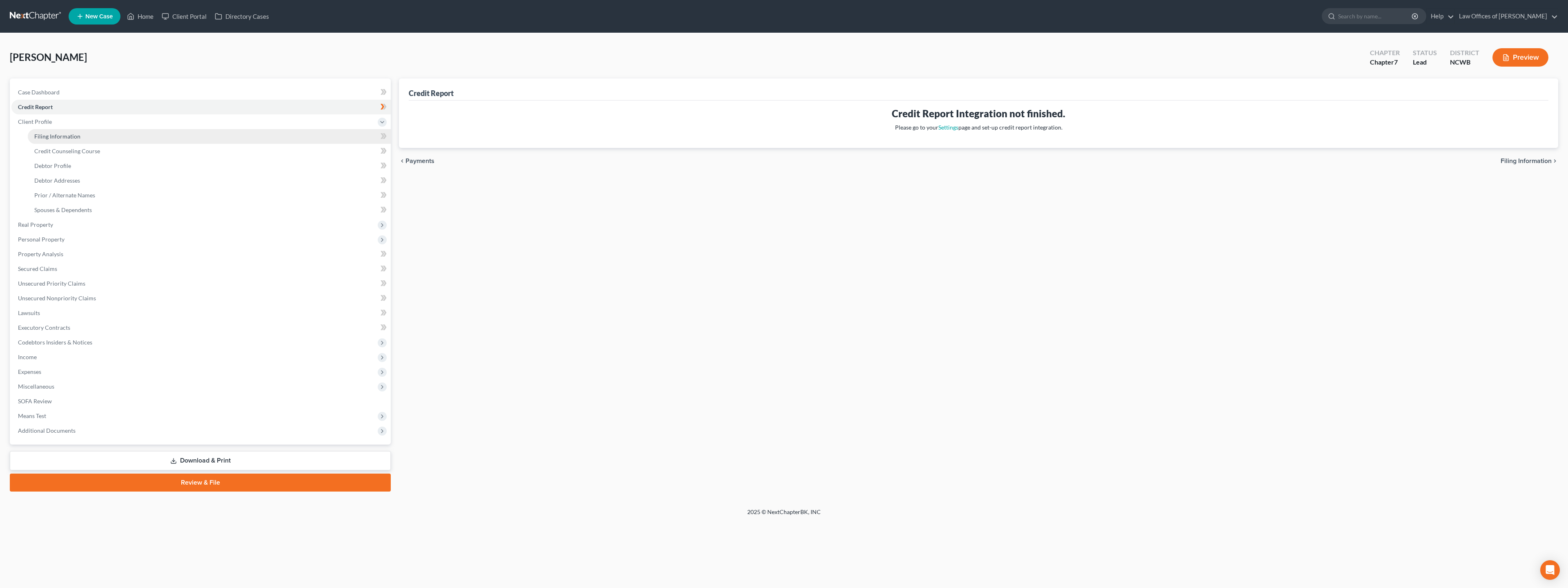
click at [55, 137] on span "Filing Information" at bounding box center [57, 135] width 46 height 7
select select "1"
select select "0"
select select "1"
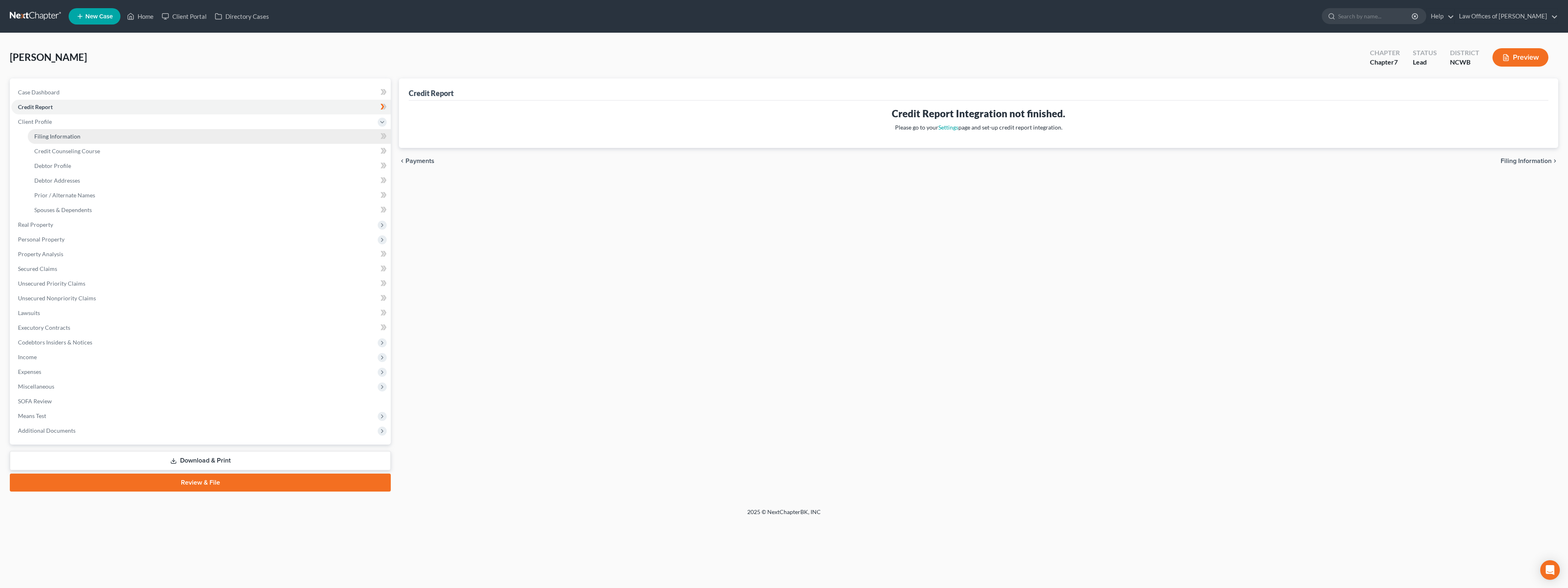
select select "28"
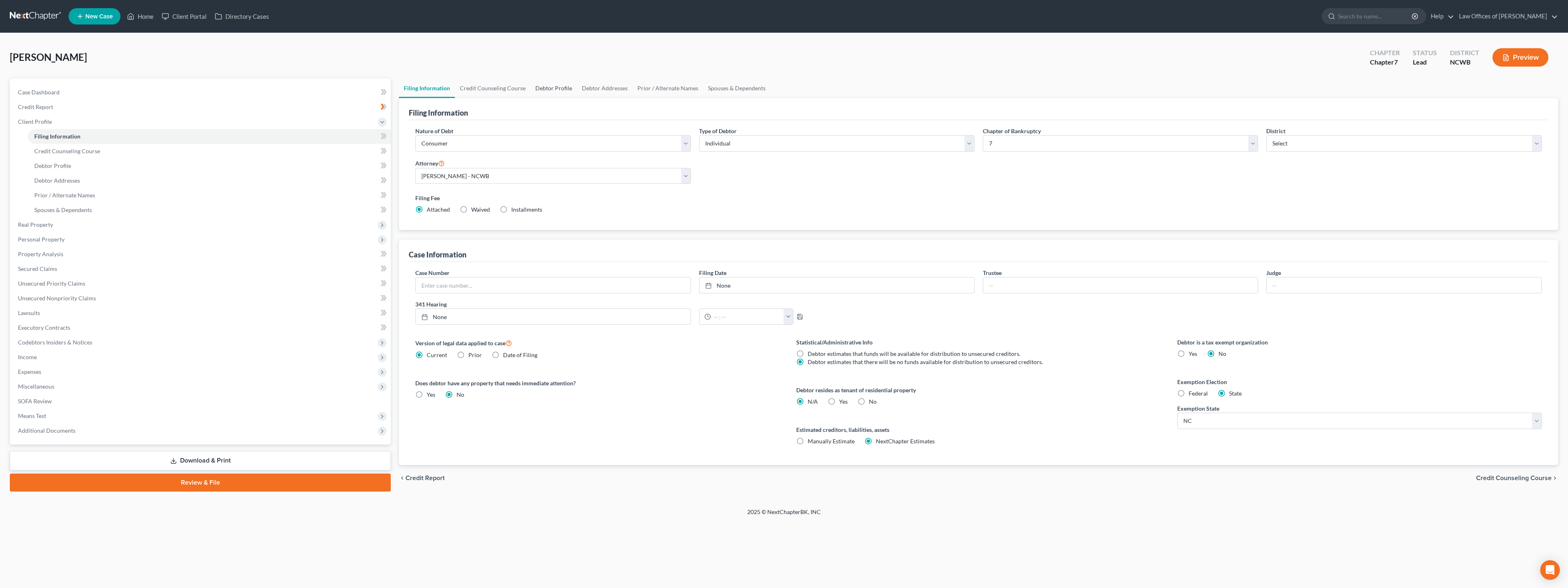
click at [554, 86] on link "Debtor Profile" at bounding box center [553, 88] width 46 height 20
select select "0"
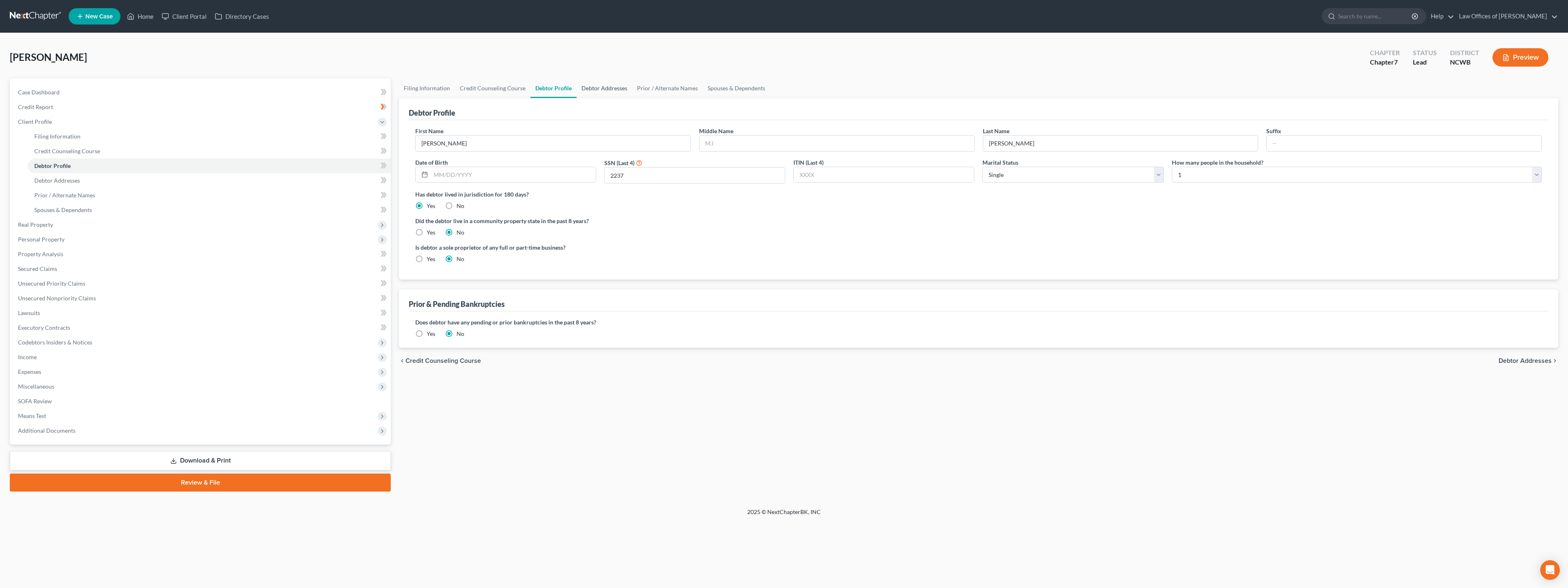
click at [594, 89] on link "Debtor Addresses" at bounding box center [604, 88] width 55 height 20
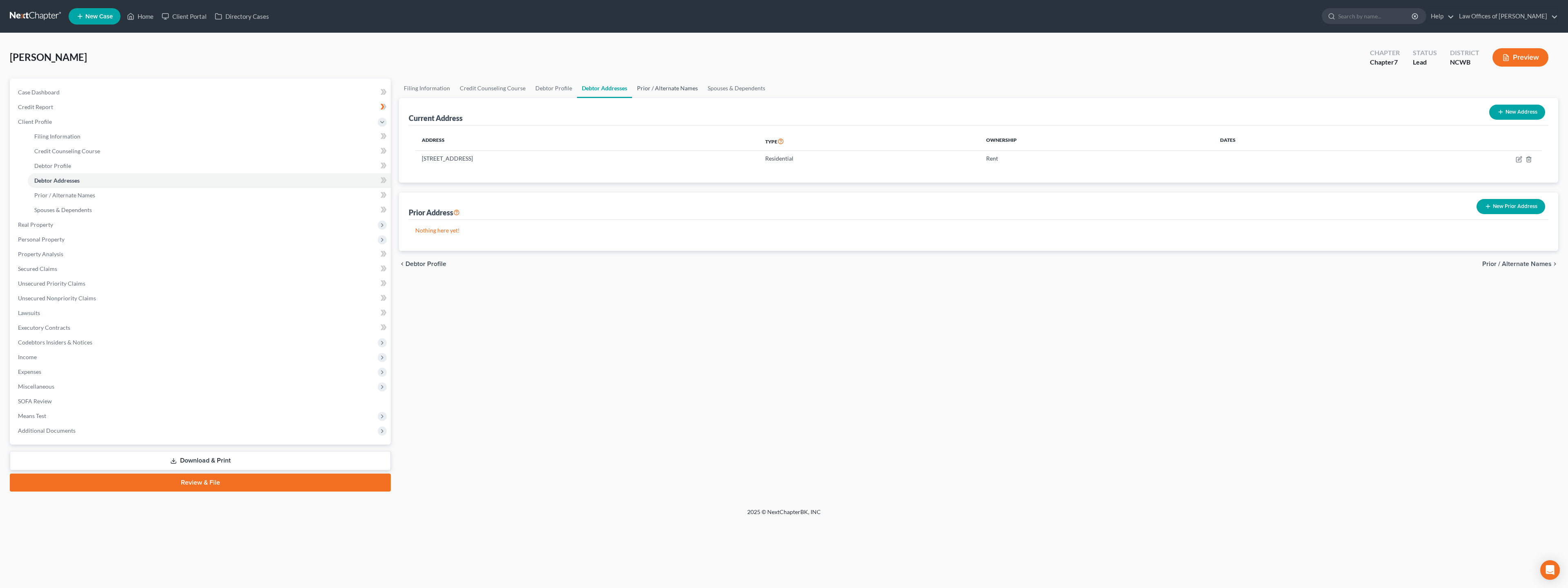
click at [665, 89] on link "Prior / Alternate Names" at bounding box center [667, 88] width 71 height 20
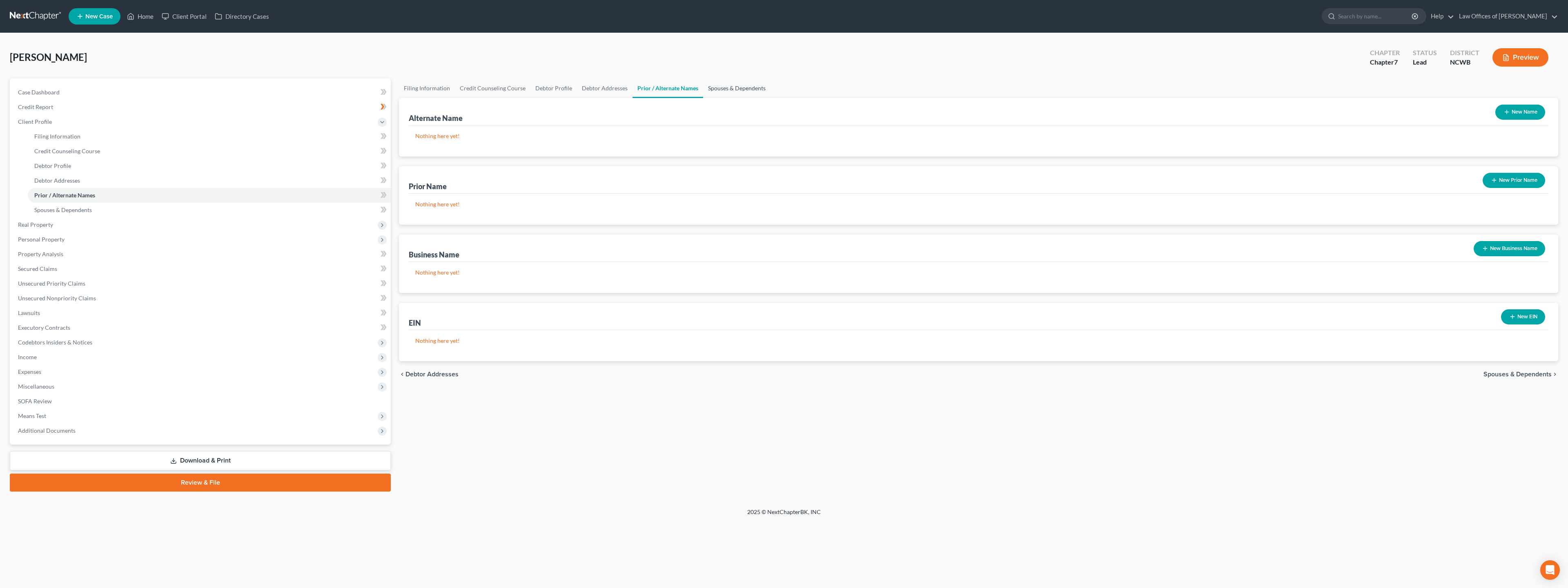
click at [723, 90] on link "Spouses & Dependents" at bounding box center [737, 88] width 67 height 20
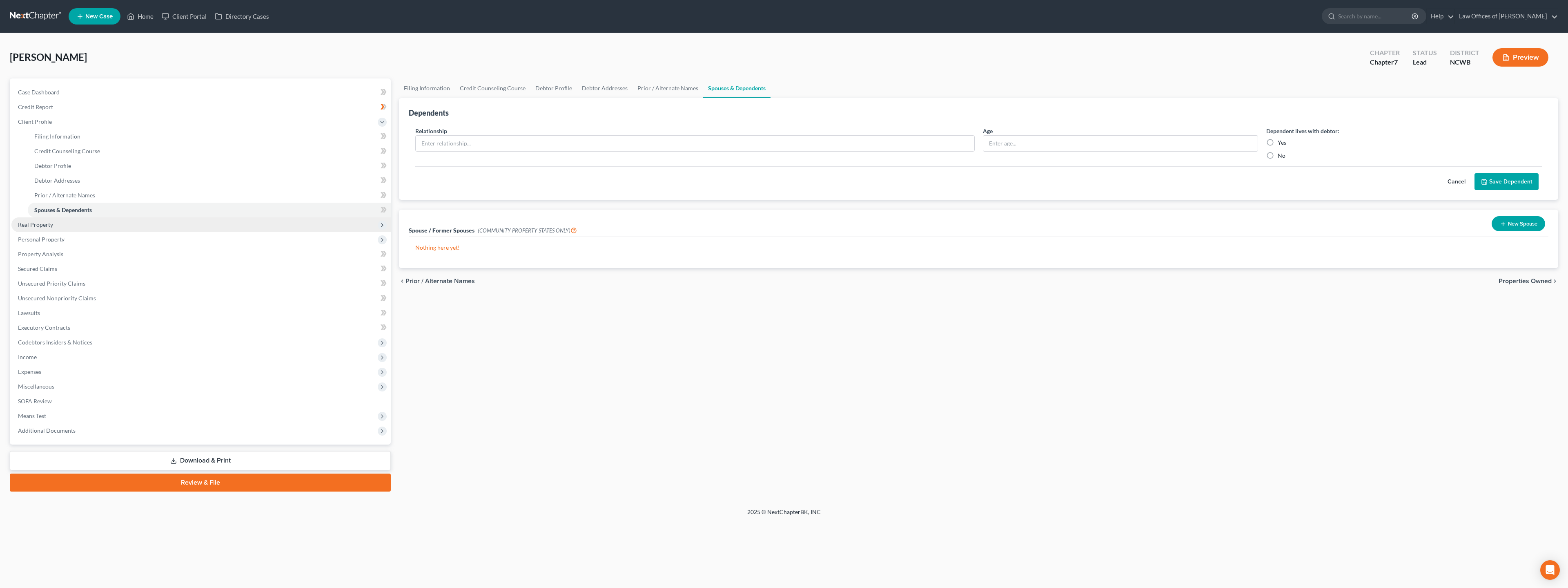
click at [38, 224] on span "Real Property" at bounding box center [36, 224] width 36 height 7
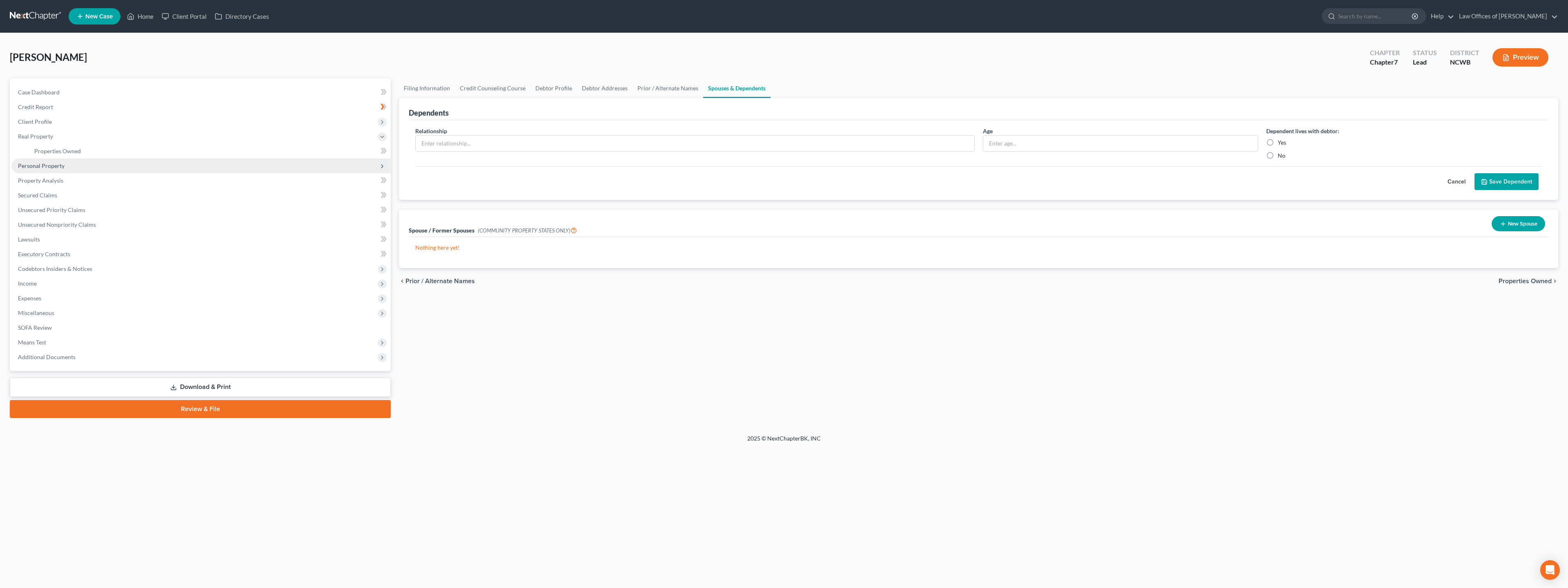
click at [41, 165] on span "Personal Property" at bounding box center [40, 165] width 46 height 7
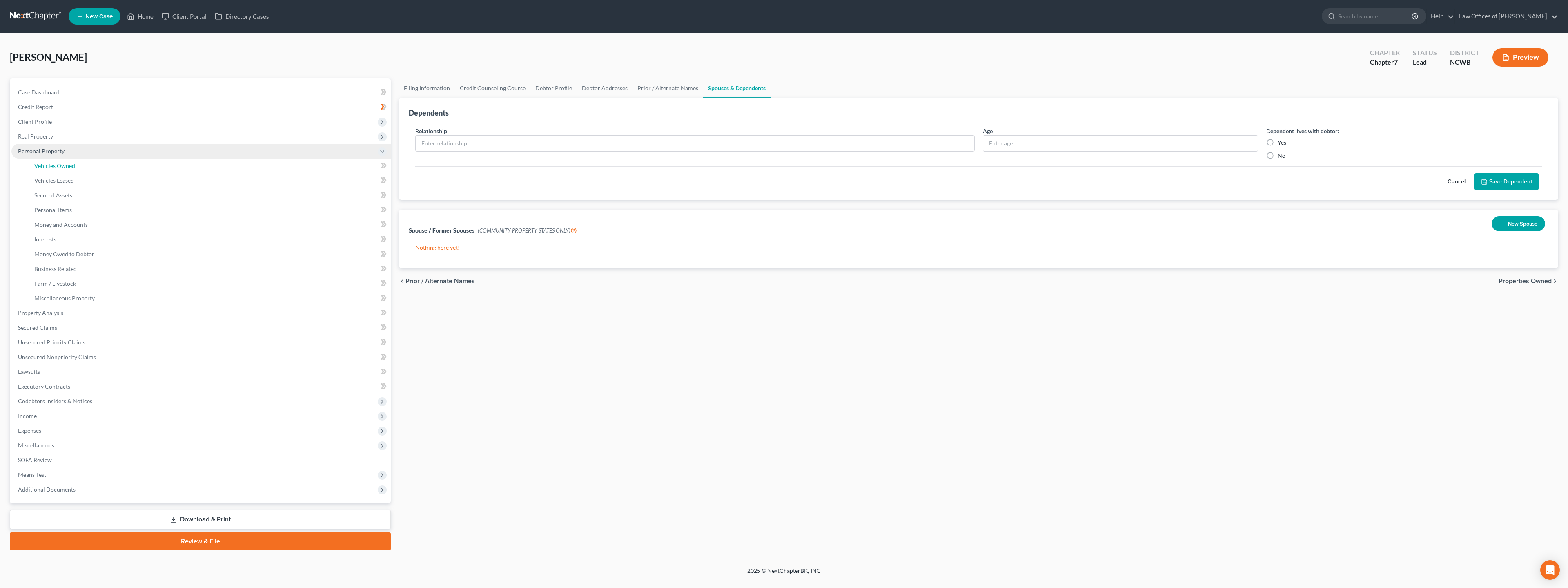
click at [41, 165] on span "Vehicles Owned" at bounding box center [54, 165] width 40 height 7
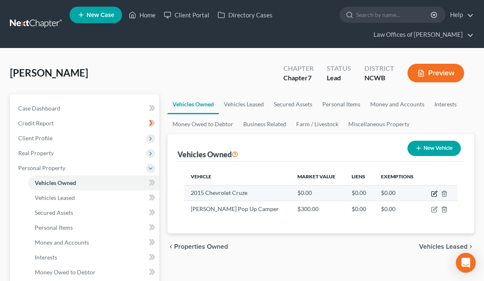
click at [435, 194] on icon "button" at bounding box center [434, 193] width 7 height 7
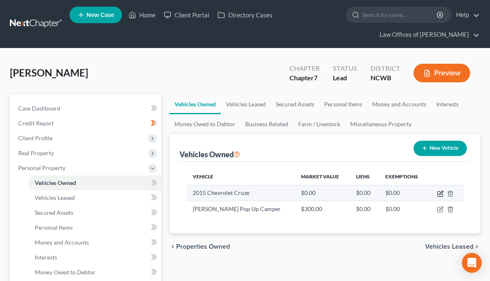
select select "0"
select select "11"
select select "2"
select select "0"
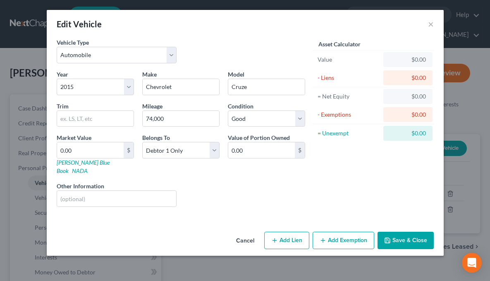
click at [380, 58] on div "Value" at bounding box center [348, 59] width 69 height 15
click at [409, 61] on div "$0.00" at bounding box center [408, 59] width 36 height 8
type input "6"
type input "6.00"
type input "63"
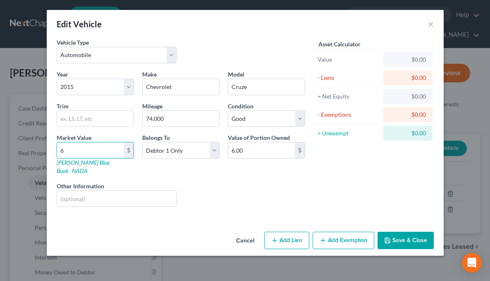
type input "63.00"
type input "632"
type input "632.00"
type input "6329"
type input "6,329.00"
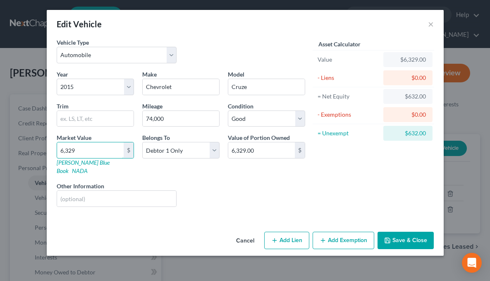
type input "6,329"
click at [138, 191] on input "text" at bounding box center [116, 199] width 119 height 16
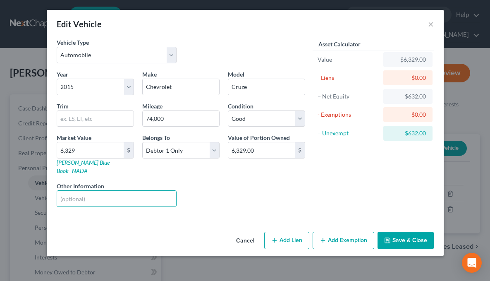
click at [403, 232] on button "Save & Close" at bounding box center [405, 240] width 56 height 17
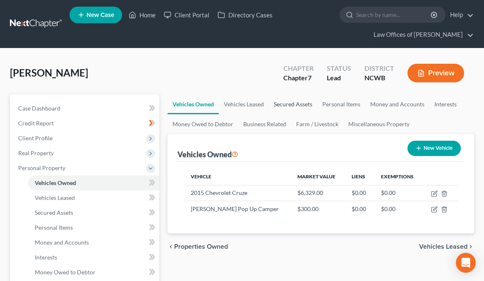
click at [292, 105] on link "Secured Assets" at bounding box center [293, 104] width 48 height 20
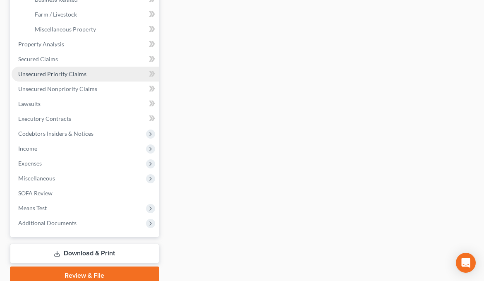
scroll to position [289, 0]
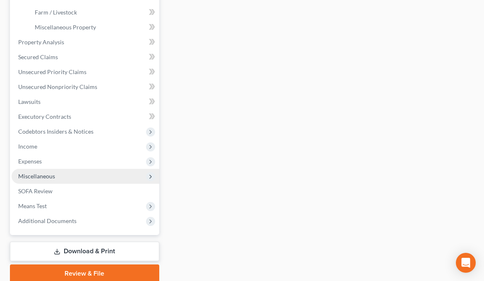
click at [29, 174] on span "Miscellaneous" at bounding box center [36, 175] width 37 height 7
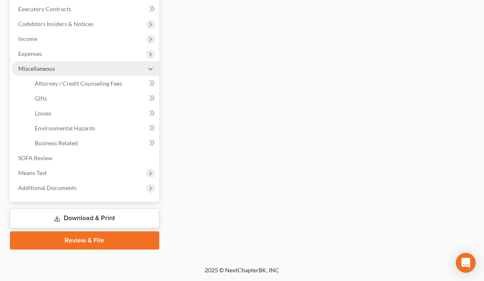
scroll to position [248, 0]
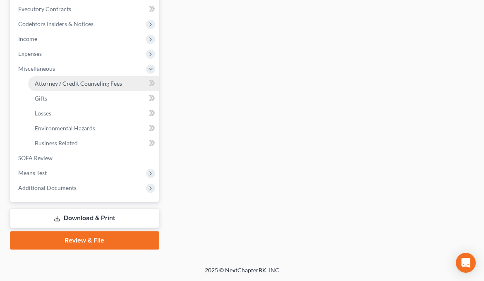
click at [48, 85] on span "Attorney / Credit Counseling Fees" at bounding box center [78, 83] width 87 height 7
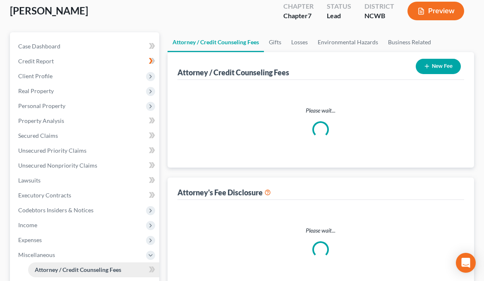
select select "0"
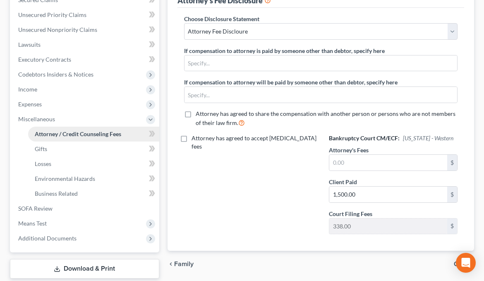
scroll to position [207, 0]
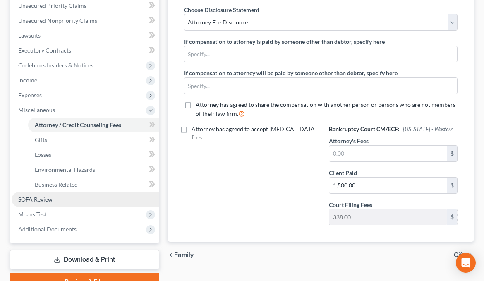
click at [38, 200] on span "SOFA Review" at bounding box center [35, 199] width 34 height 7
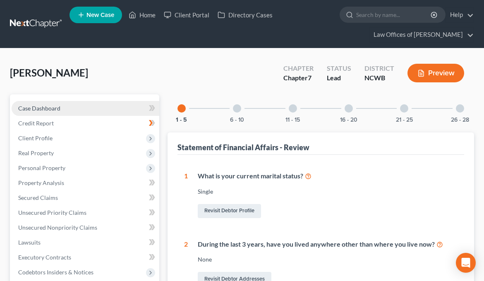
click at [62, 109] on link "Case Dashboard" at bounding box center [86, 108] width 148 height 15
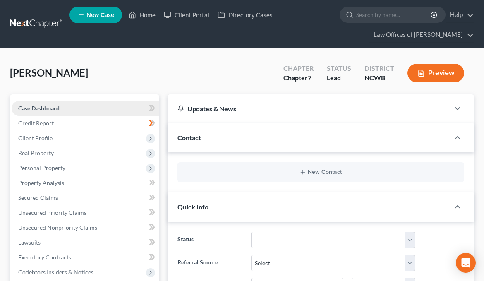
click at [39, 105] on span "Case Dashboard" at bounding box center [38, 108] width 41 height 7
